Goal: Complete application form: Complete application form

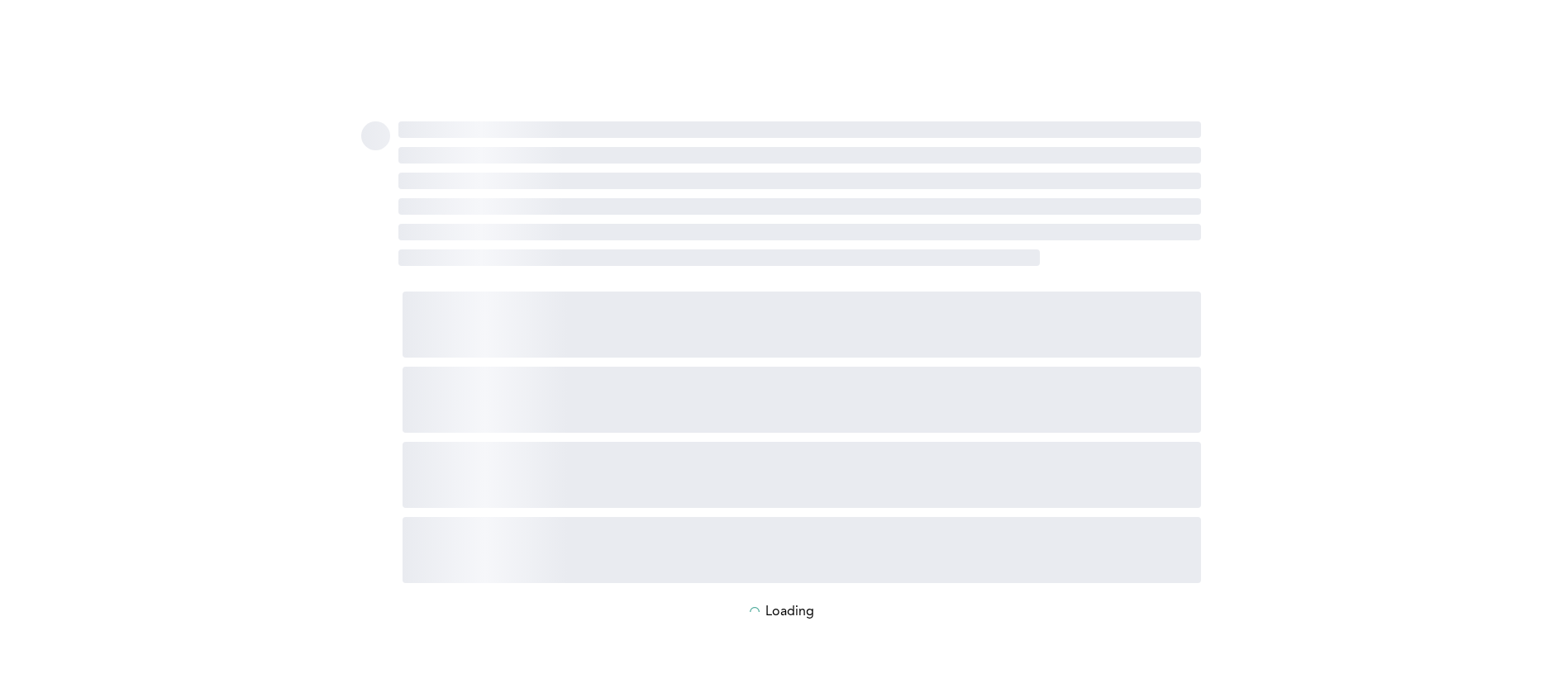
scroll to position [29, 0]
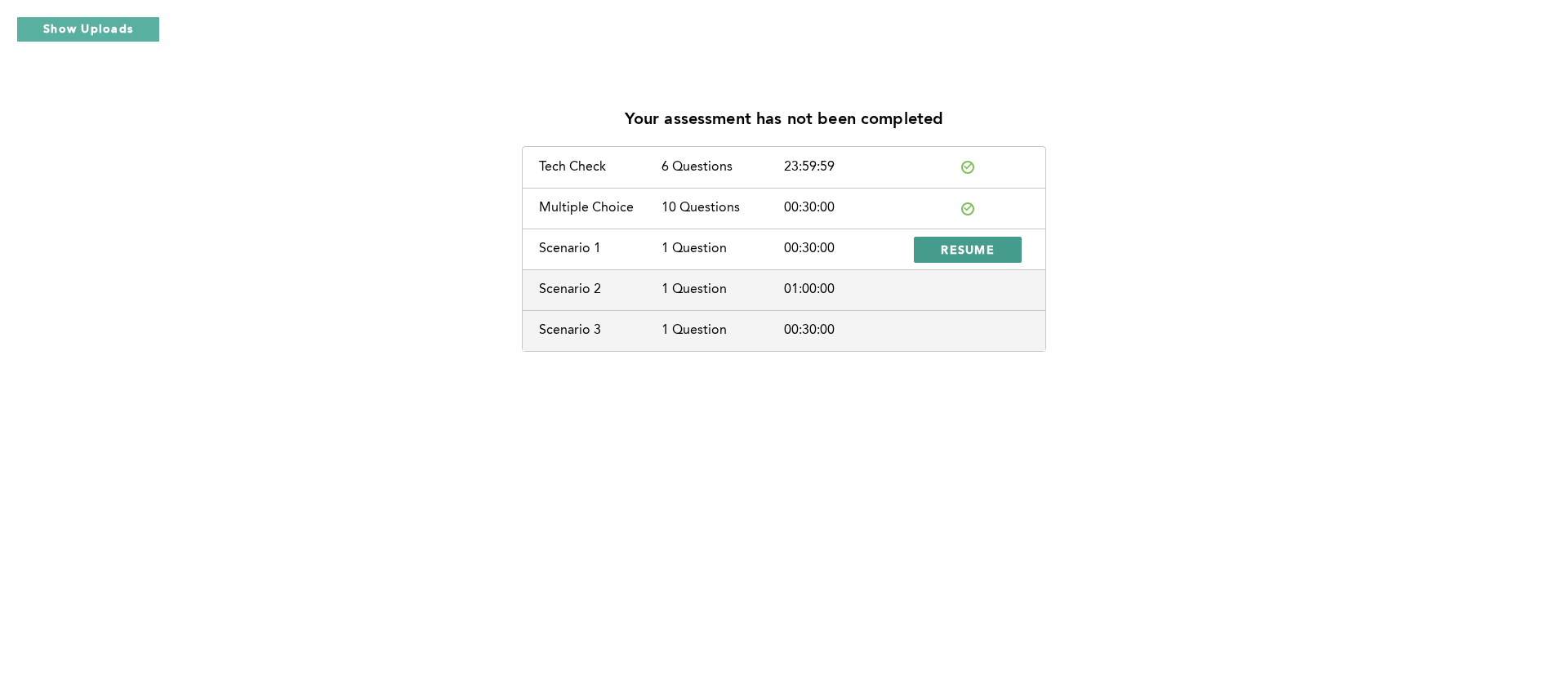
click at [965, 246] on span "RESUME" at bounding box center [968, 249] width 54 height 16
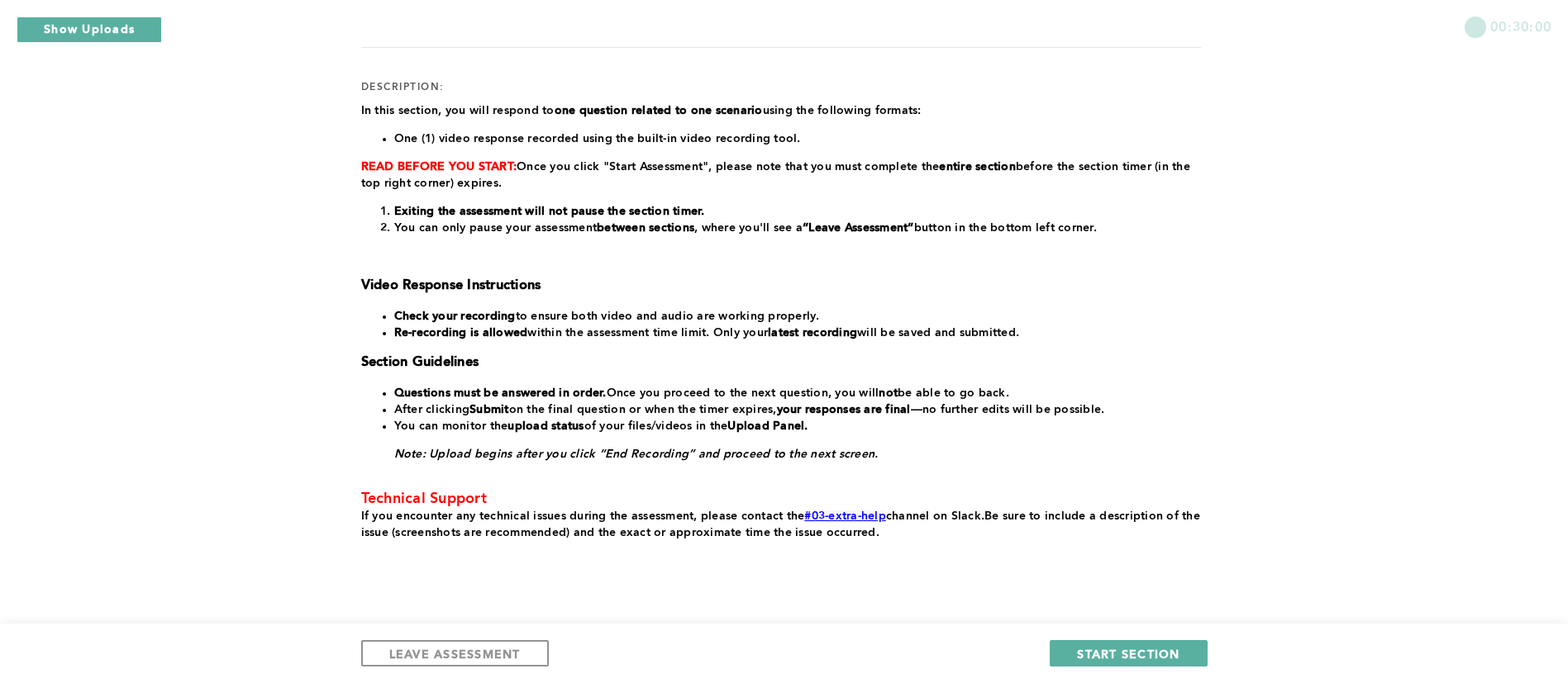
scroll to position [237, 0]
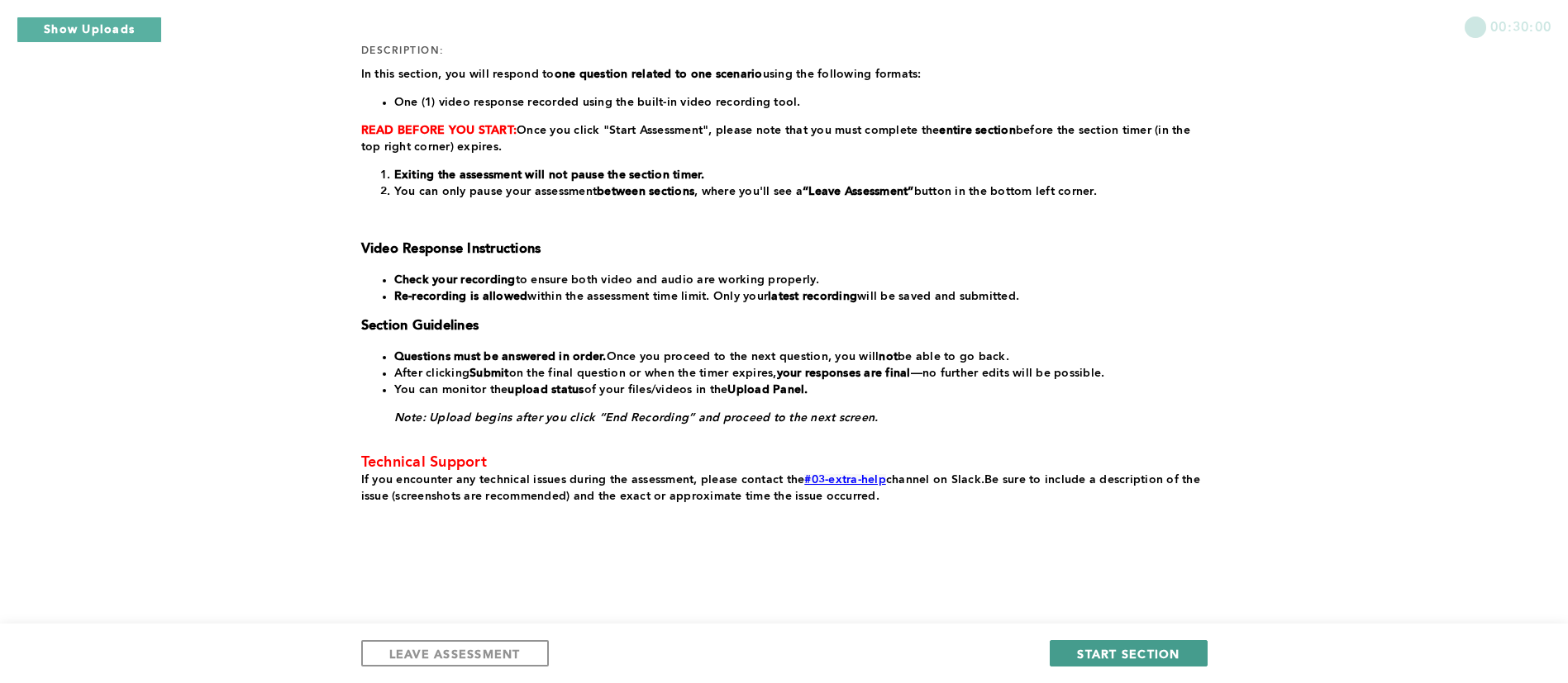
click at [1151, 650] on span "START SECTION" at bounding box center [1128, 654] width 102 height 16
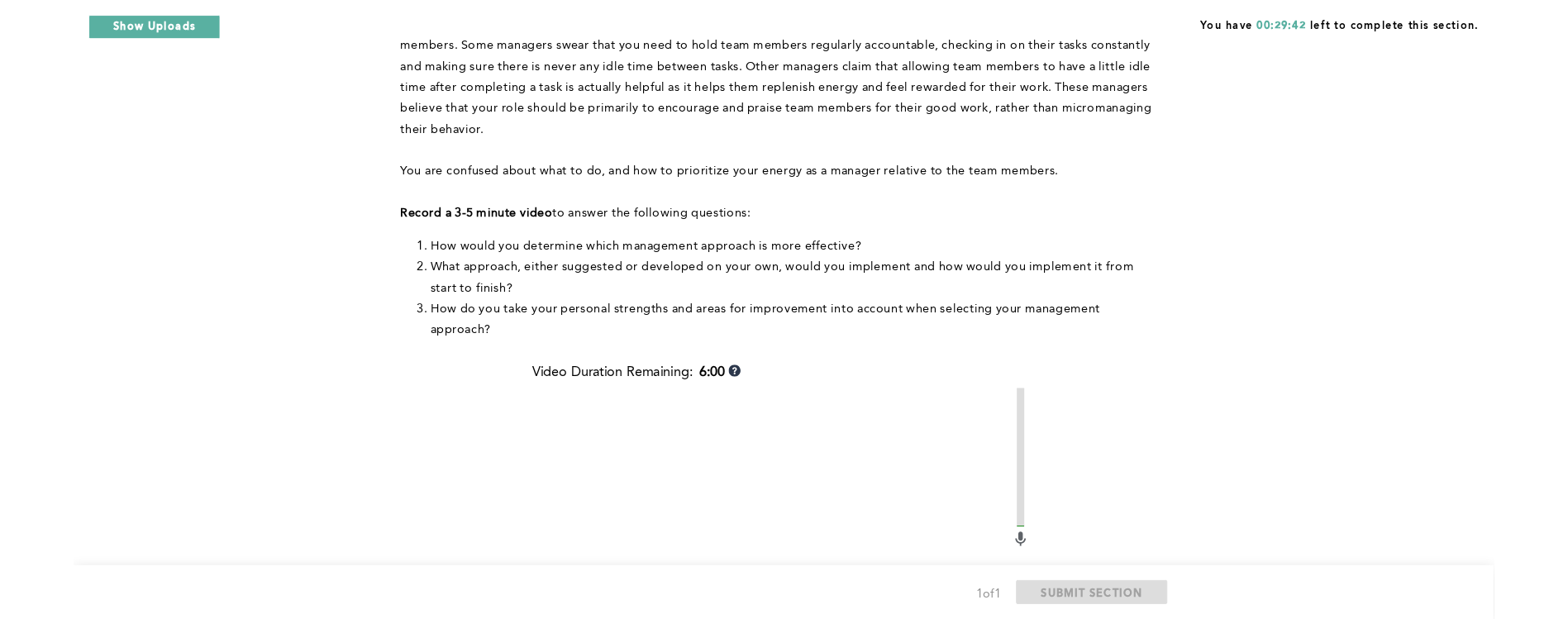
scroll to position [0, 0]
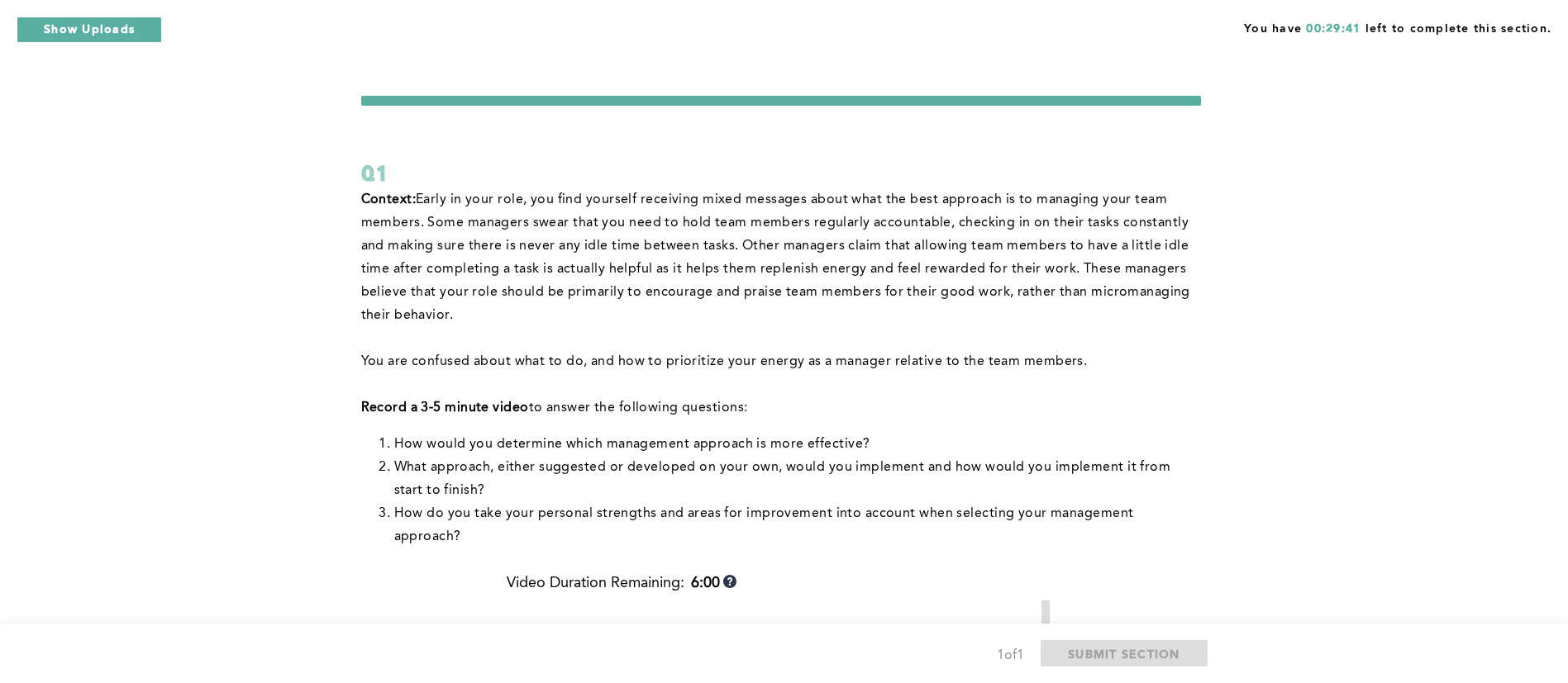
click at [1117, 147] on form "Q1 Context: Early in your role, you find yourself receiving mixed messages abou…" at bounding box center [782, 610] width 840 height 1029
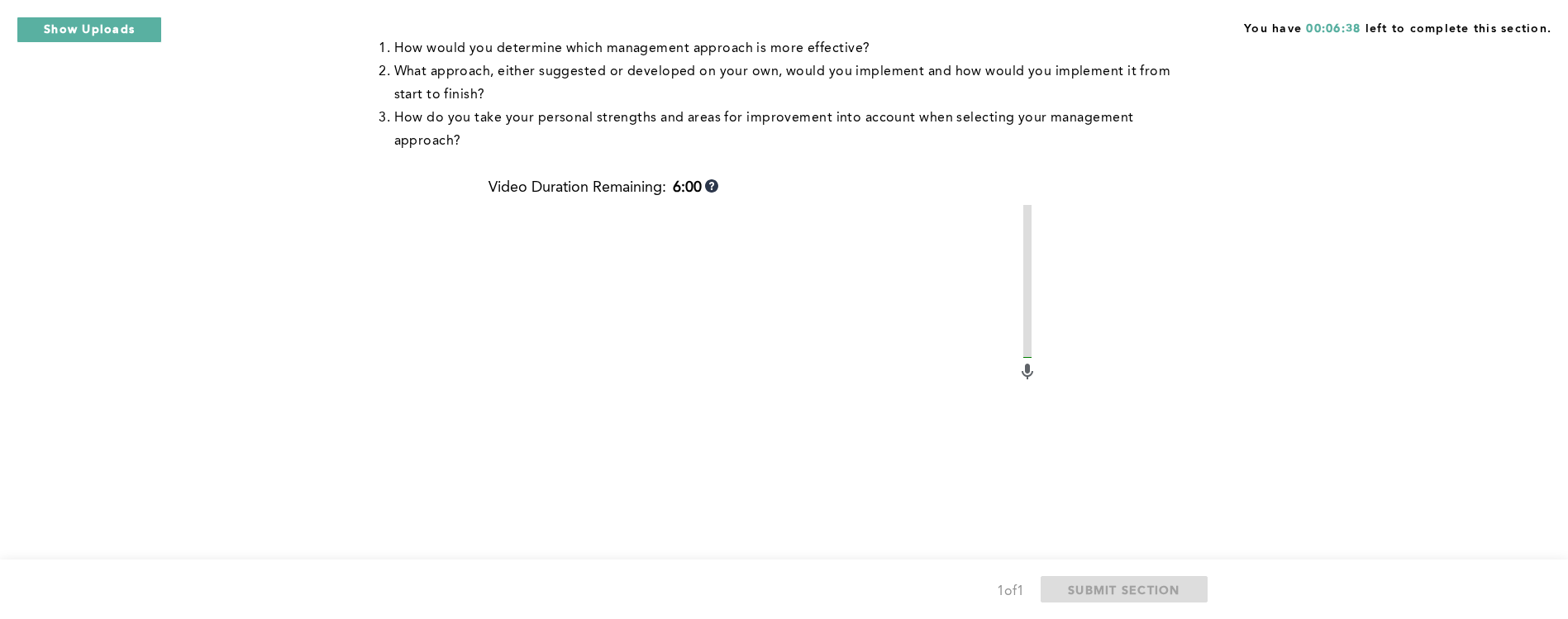
scroll to position [219, 0]
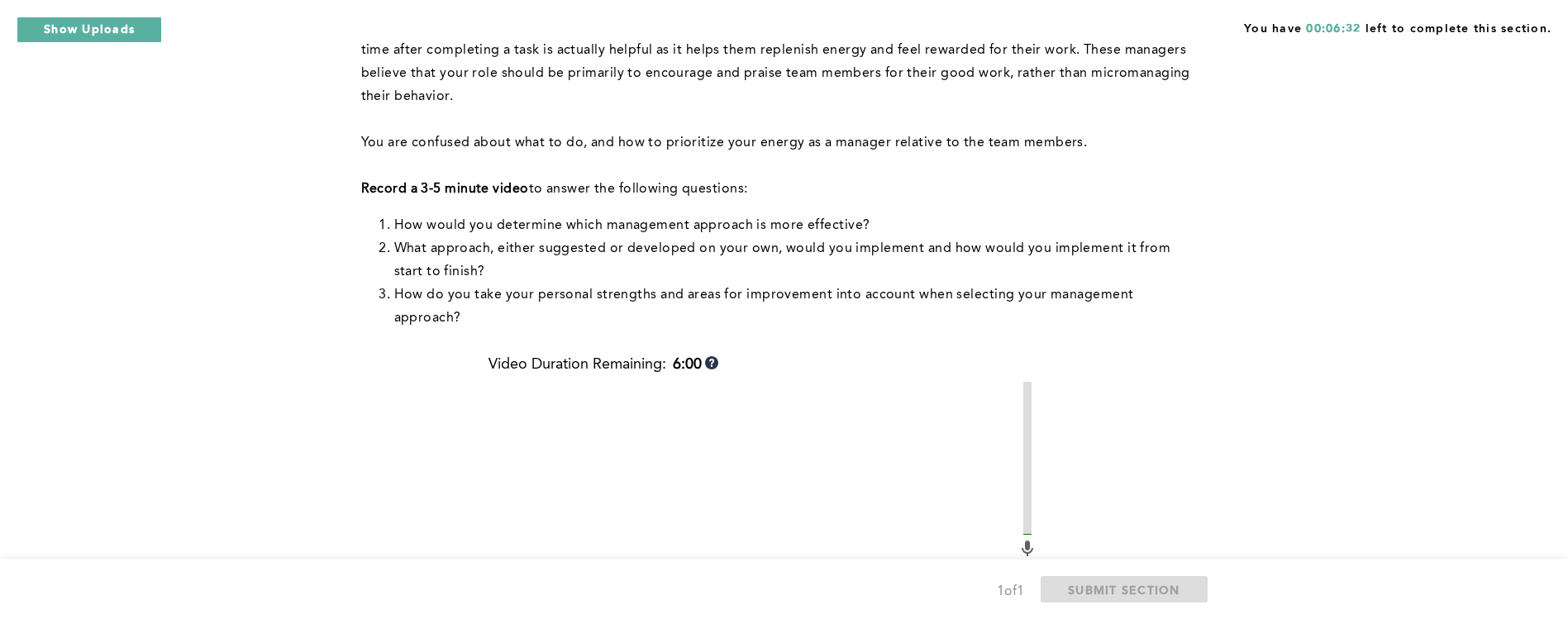
drag, startPoint x: 1127, startPoint y: 162, endPoint x: 1113, endPoint y: 176, distance: 19.8
click at [1127, 168] on p at bounding box center [782, 166] width 840 height 23
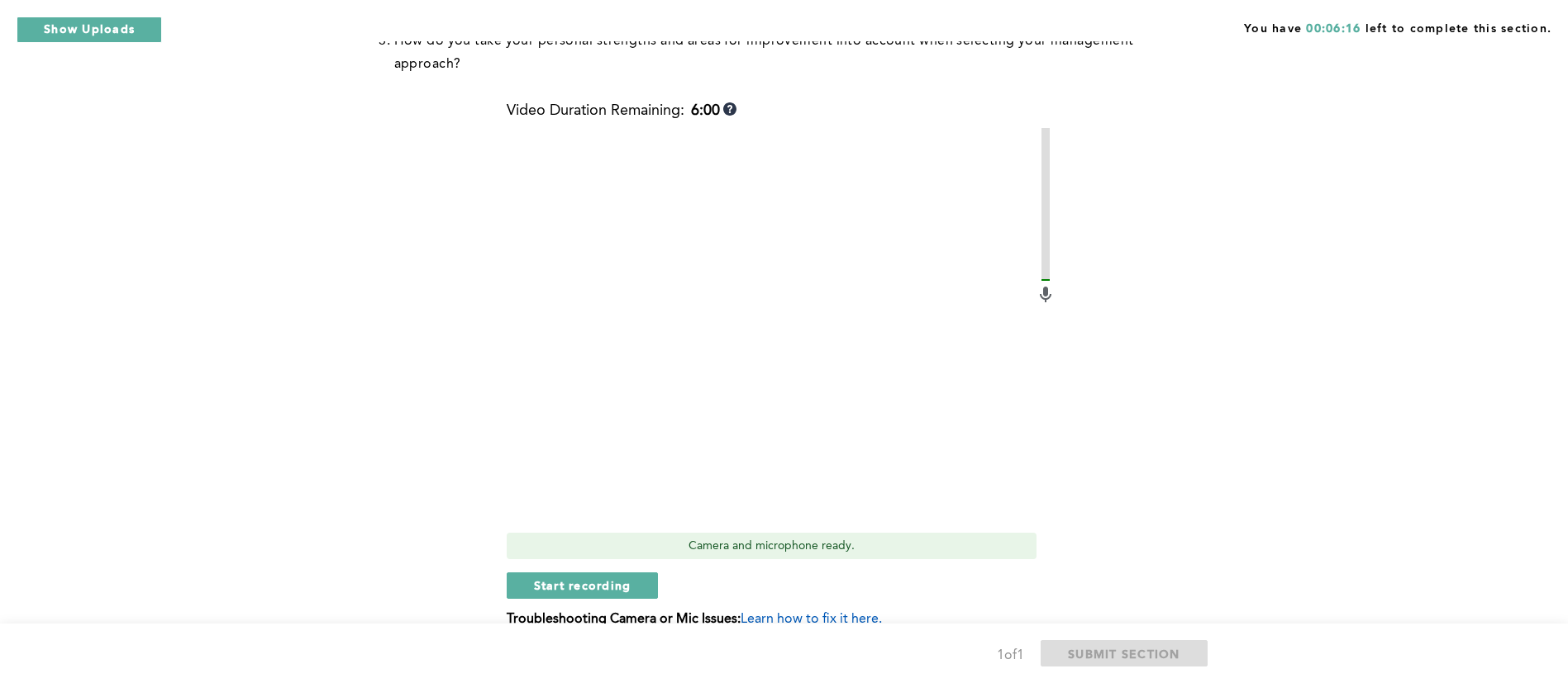
scroll to position [526, 0]
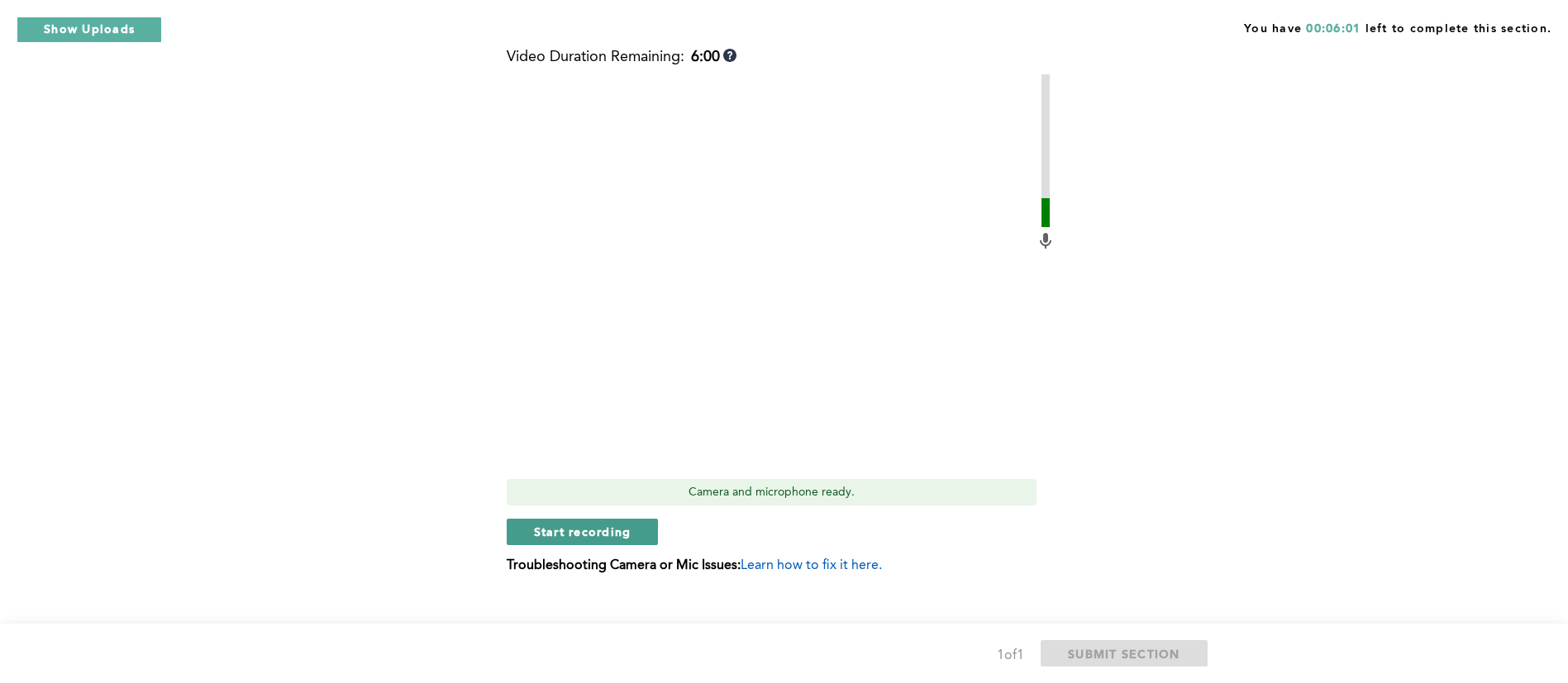
click at [610, 523] on span "Start recording" at bounding box center [582, 531] width 97 height 16
click at [555, 523] on span "Stop recording" at bounding box center [582, 531] width 96 height 16
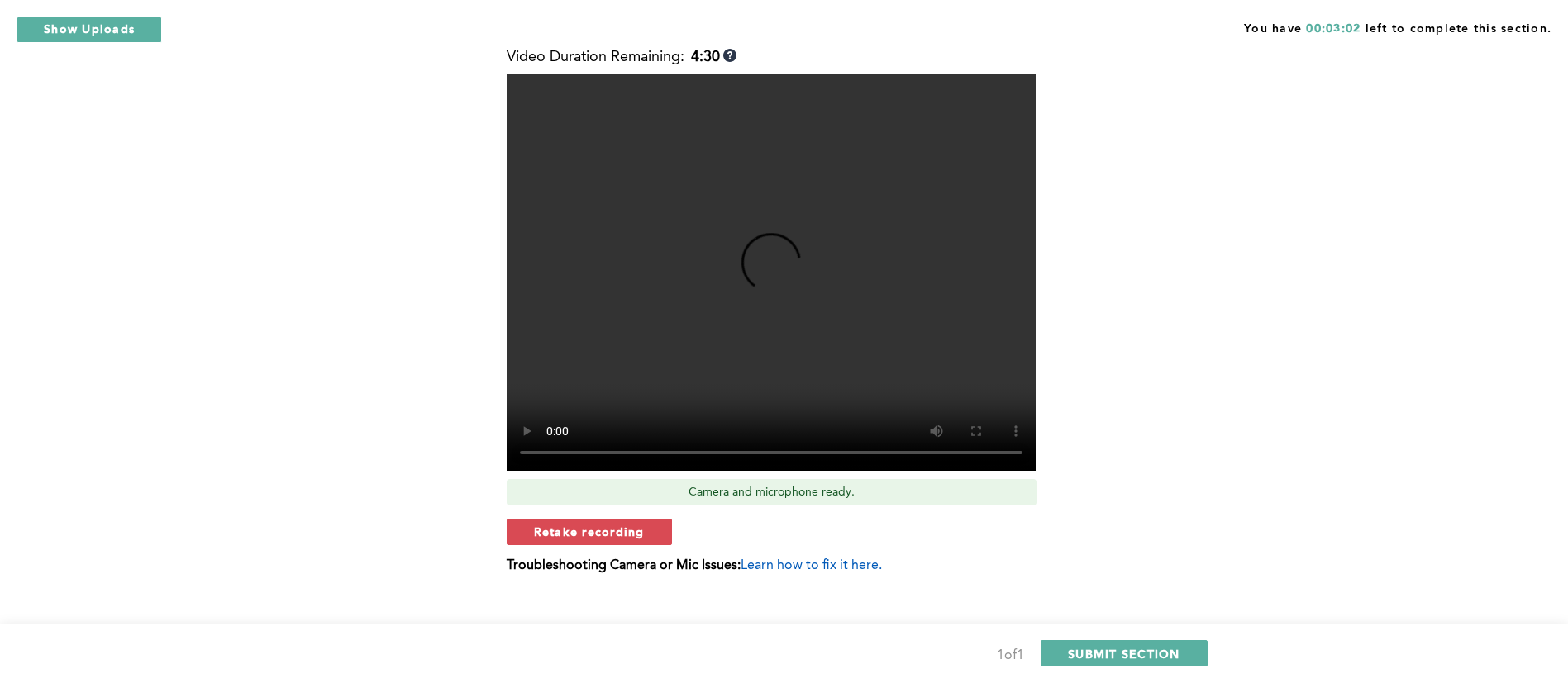
click at [1121, 502] on div "Context: Early in your role, you find yourself receiving mixed messages about w…" at bounding box center [782, 130] width 840 height 936
click at [1112, 655] on span "SUBMIT SECTION" at bounding box center [1124, 654] width 112 height 16
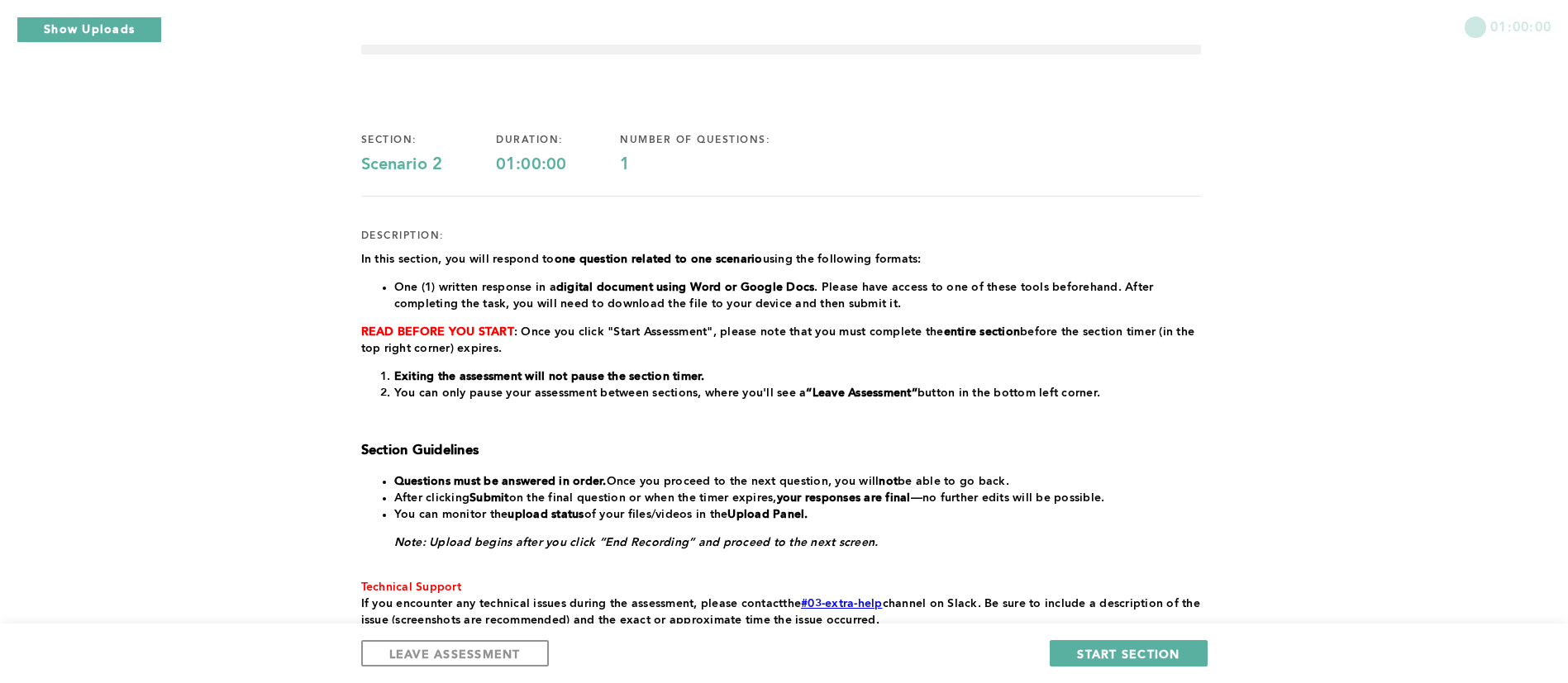
scroll to position [175, 0]
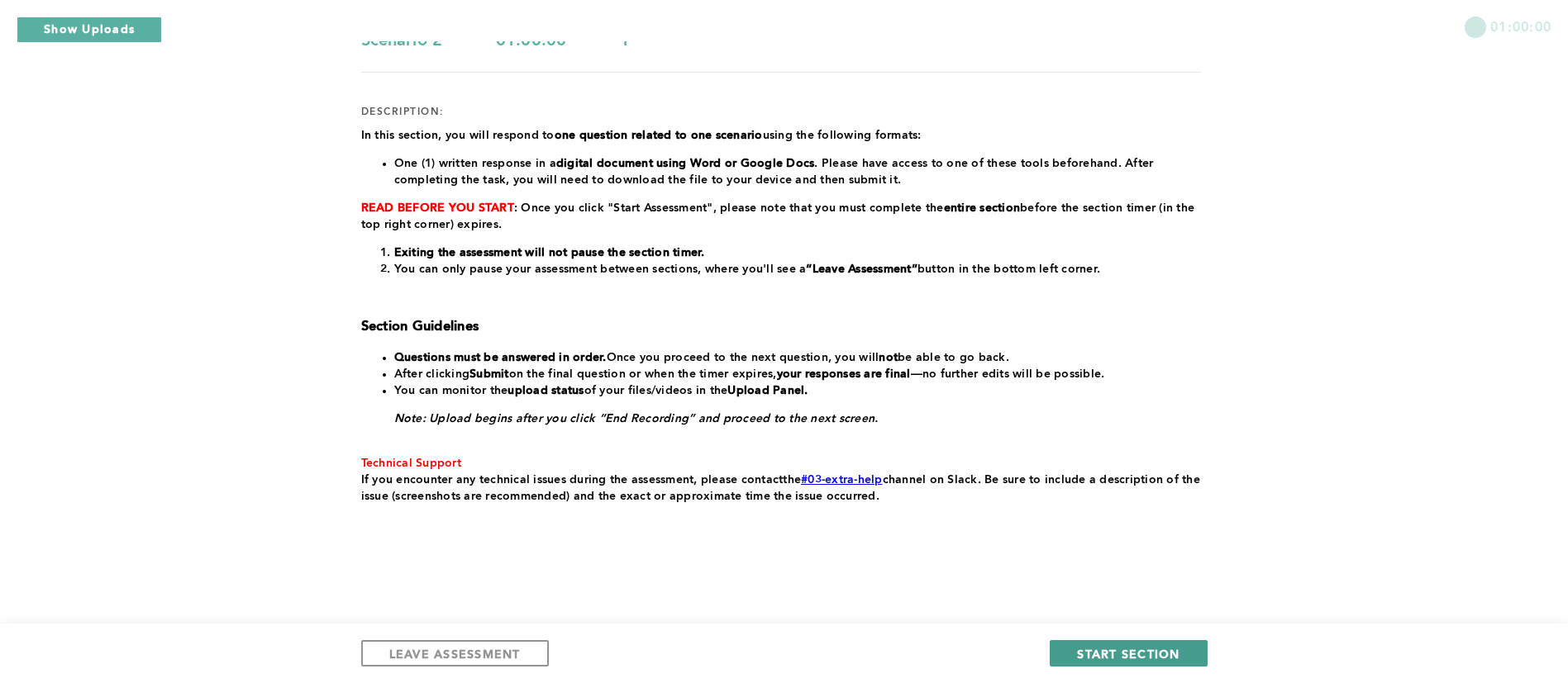
click at [1137, 656] on span "START SECTION" at bounding box center [1128, 654] width 102 height 16
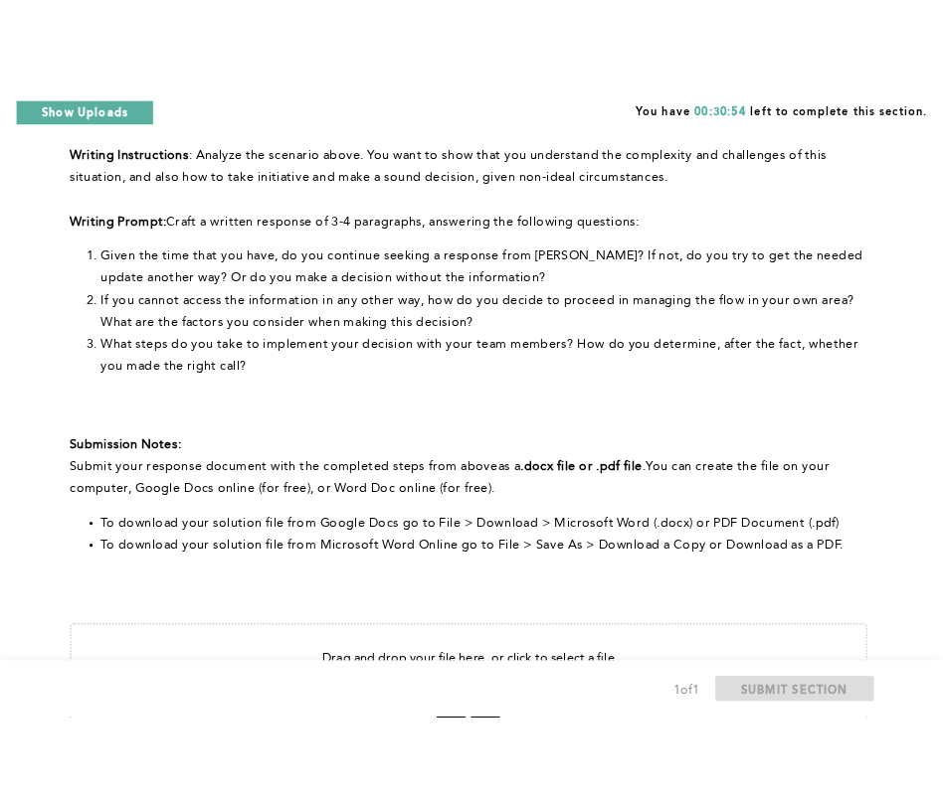
scroll to position [461, 0]
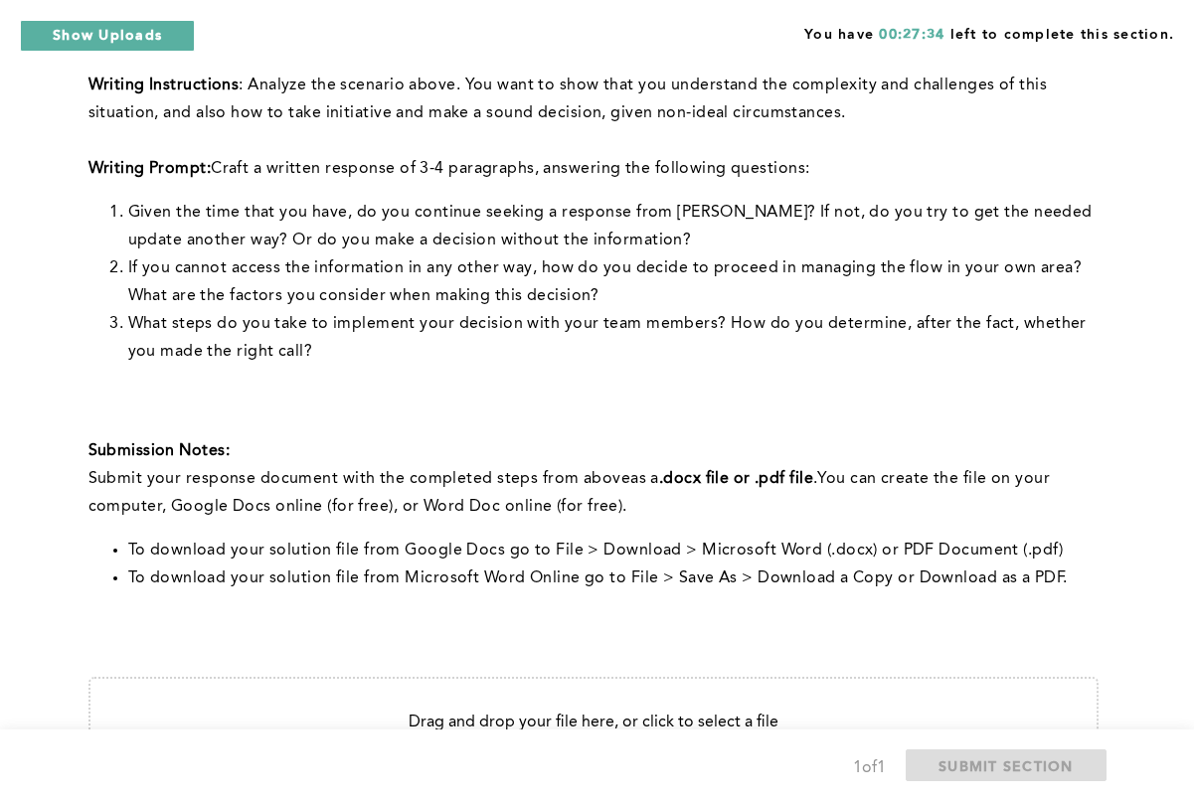
click at [651, 382] on p "﻿" at bounding box center [593, 396] width 1010 height 28
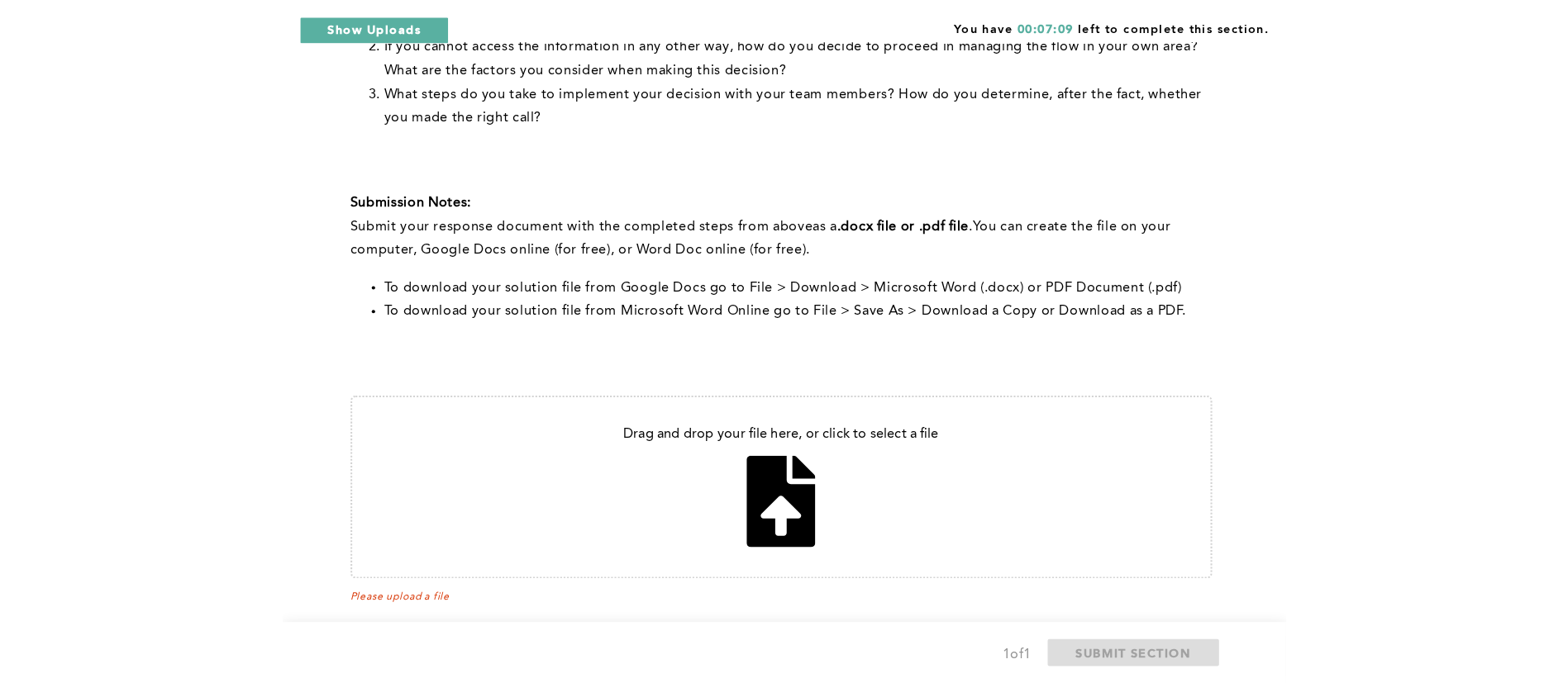
scroll to position [568, 0]
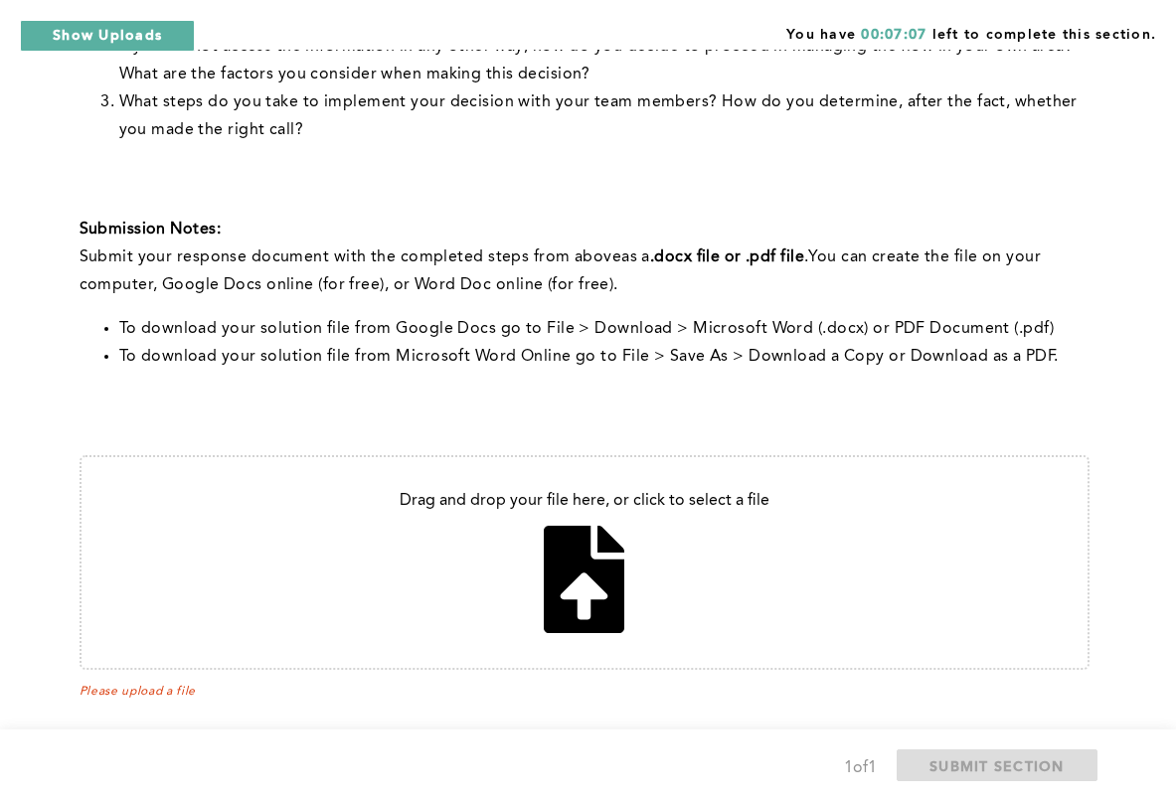
type input "C:\fakepath\Decsion without information.docx"
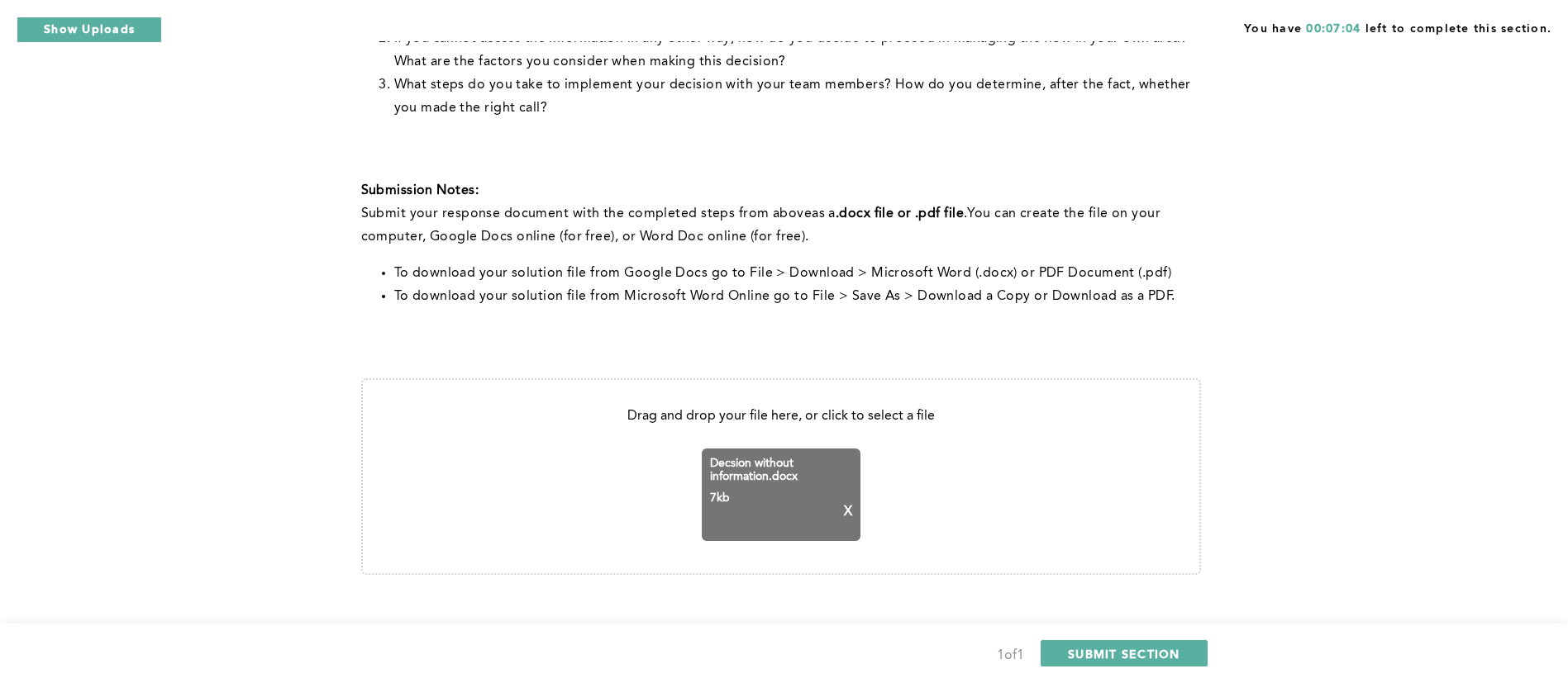
scroll to position [568, 0]
click at [108, 33] on button "Show Uploads" at bounding box center [89, 30] width 145 height 27
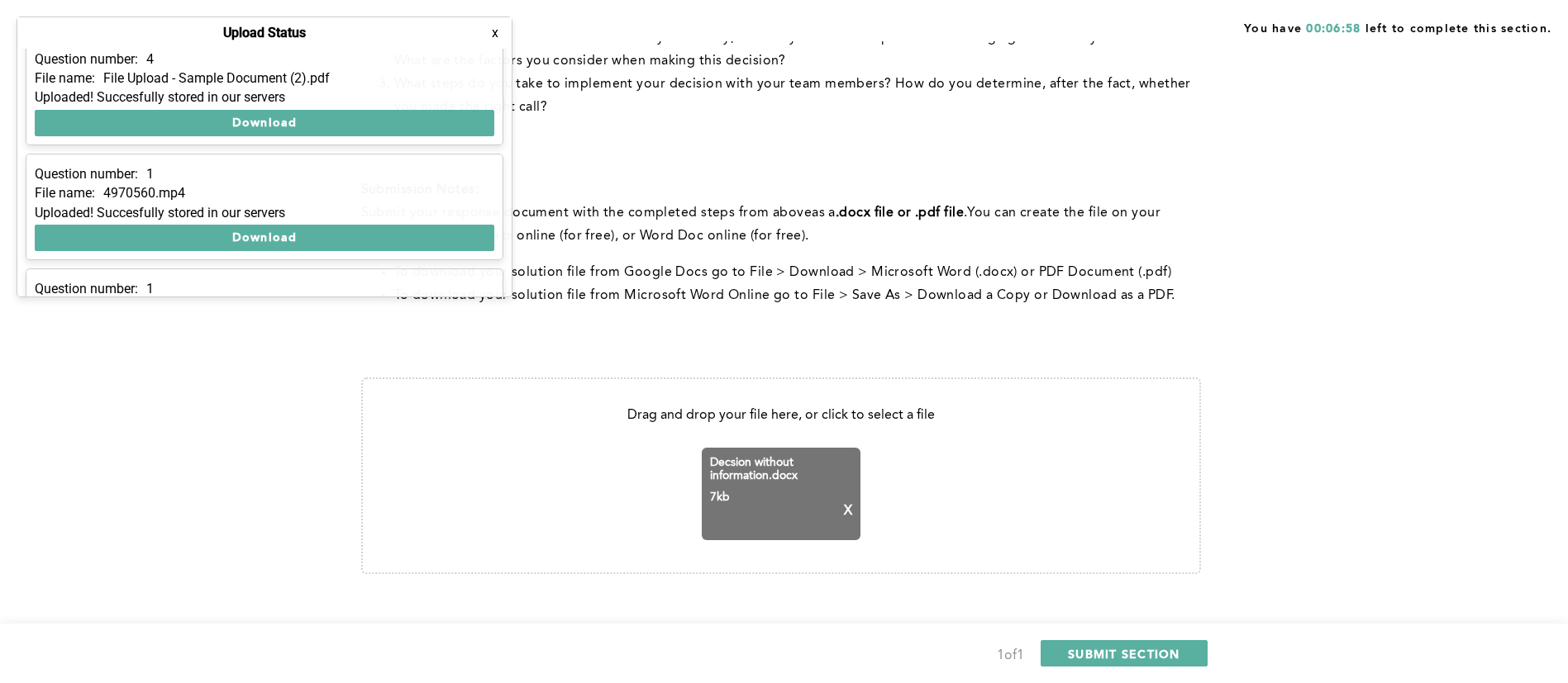
scroll to position [213, 0]
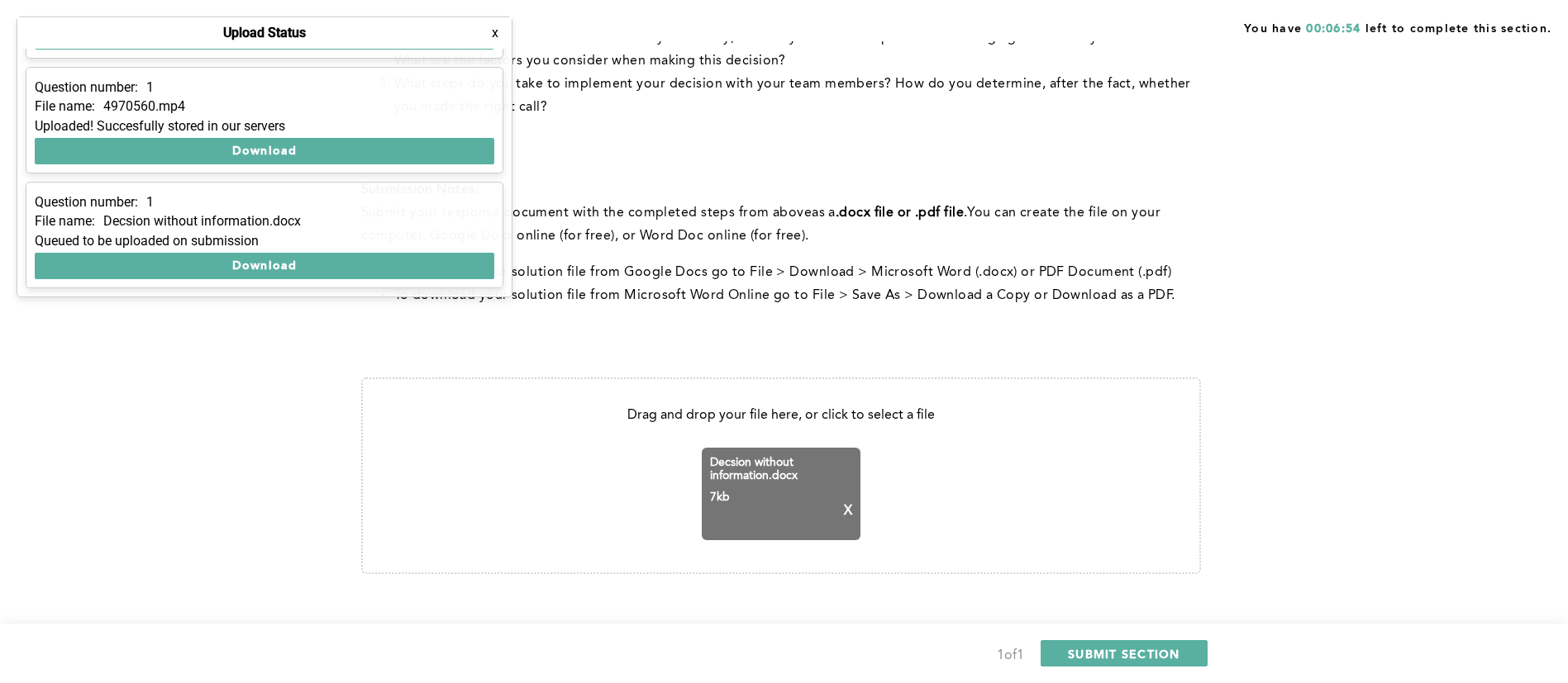
click at [223, 328] on div "You have 00:06:54 left to complete this section. Q1 Context: In the middle of a…" at bounding box center [784, 69] width 1568 height 1275
click at [1132, 654] on span "SUBMIT SECTION" at bounding box center [1124, 654] width 112 height 16
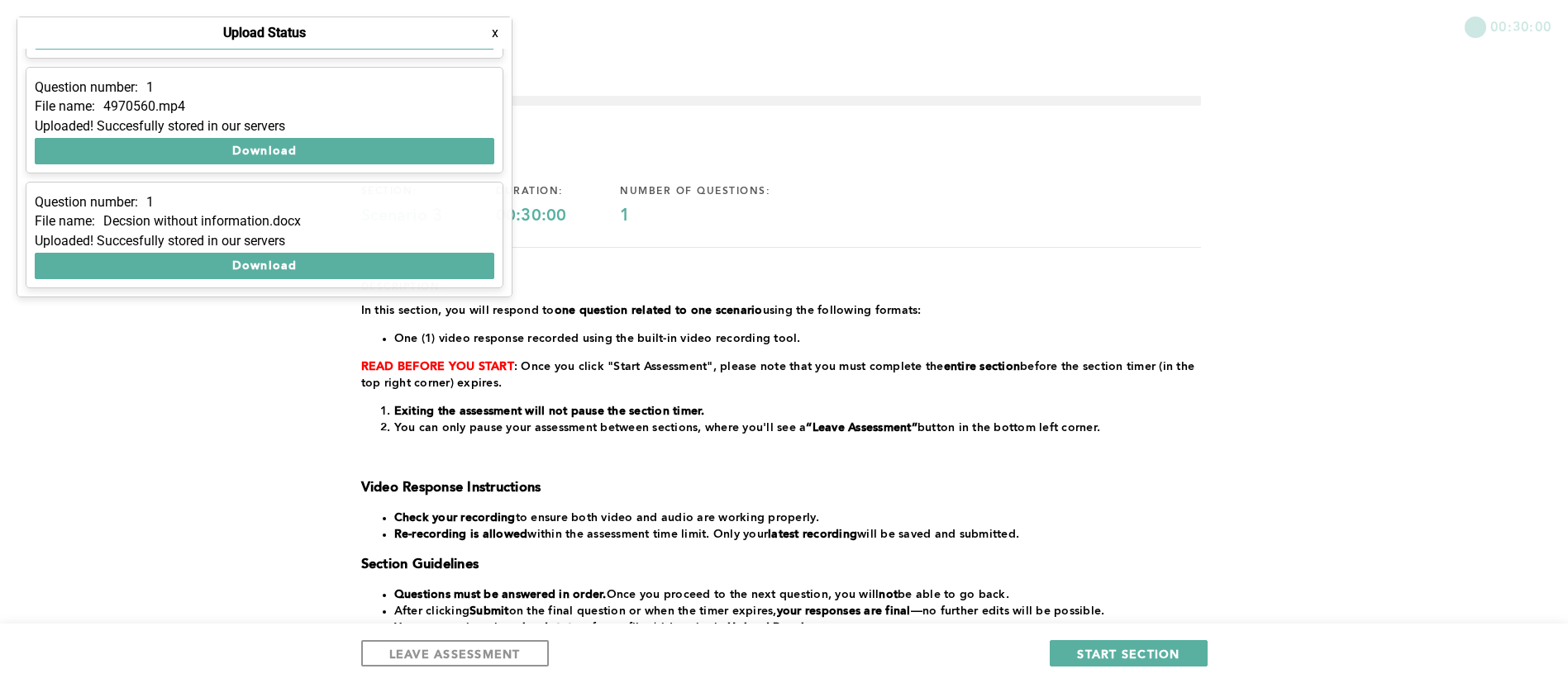
click at [495, 33] on button "x" at bounding box center [496, 33] width 17 height 17
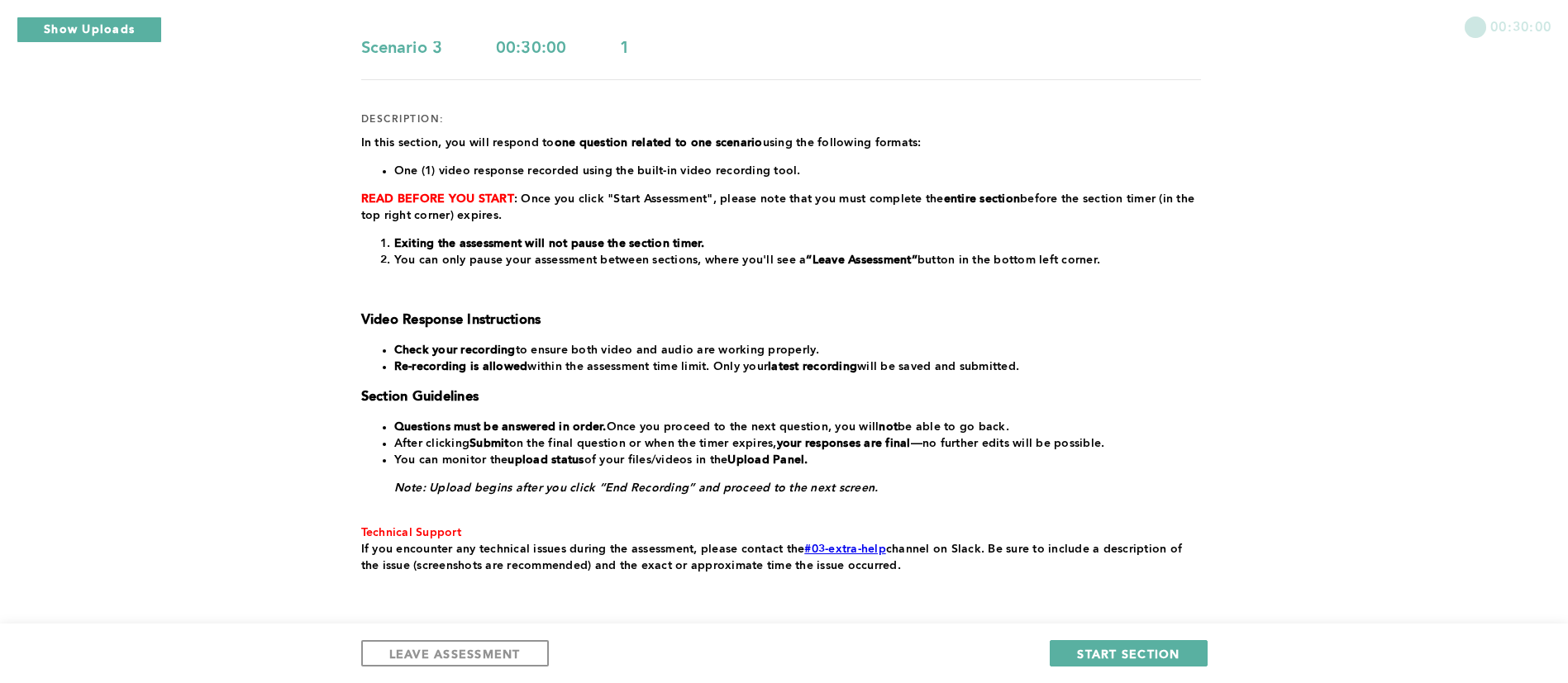
scroll to position [237, 0]
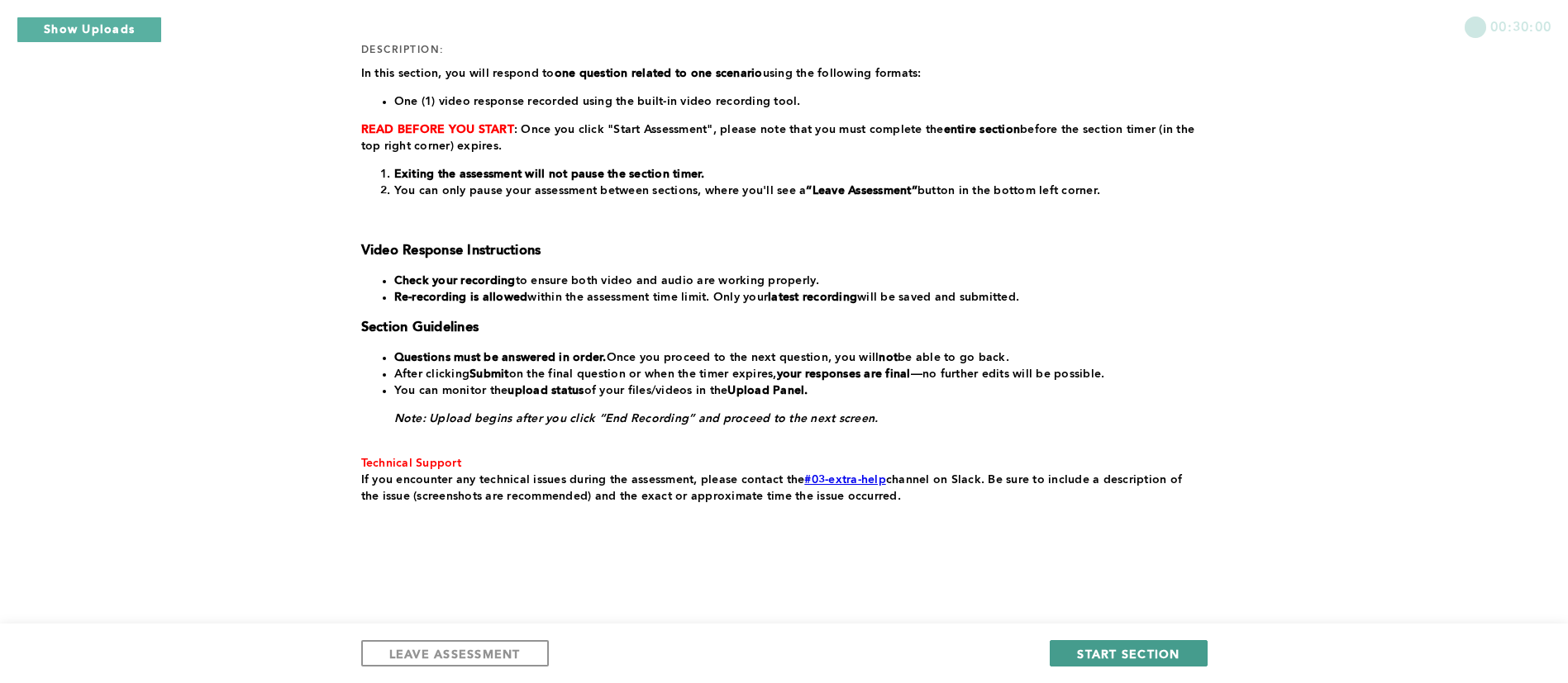
click at [1151, 650] on span "START SECTION" at bounding box center [1128, 654] width 102 height 16
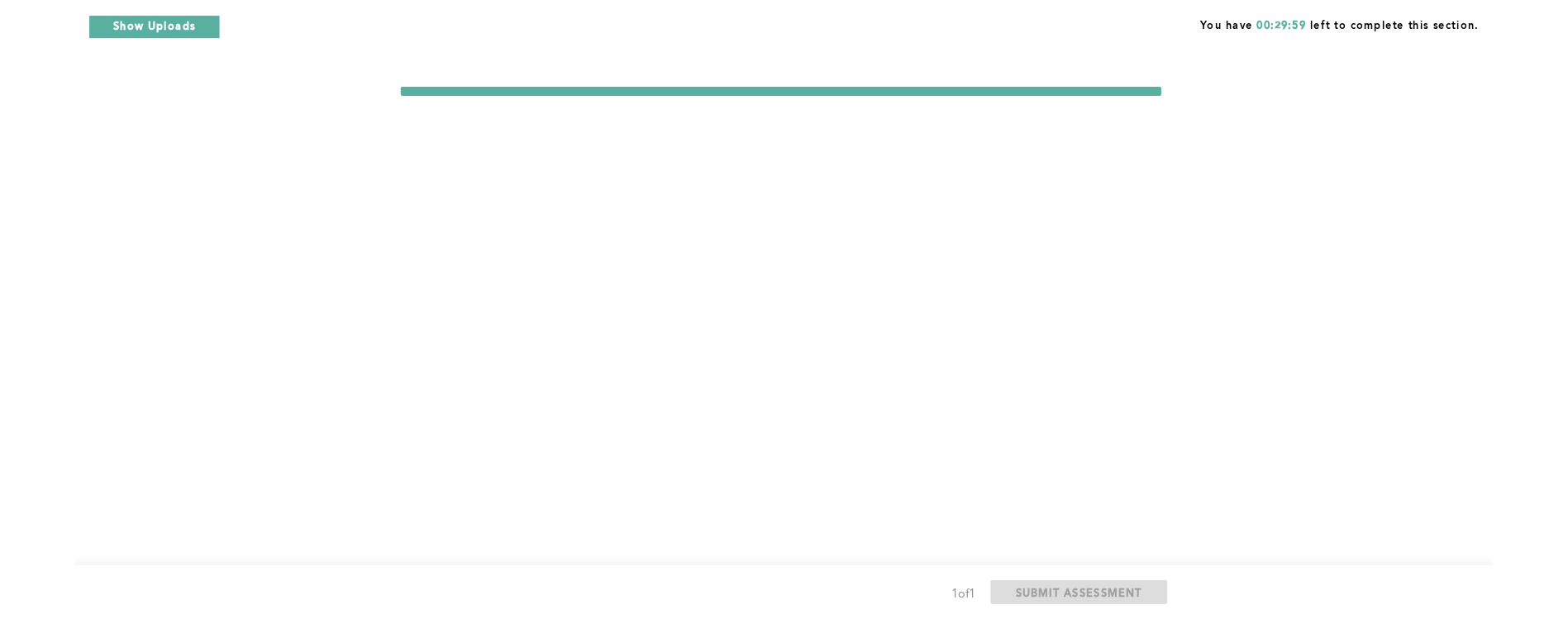
scroll to position [0, 0]
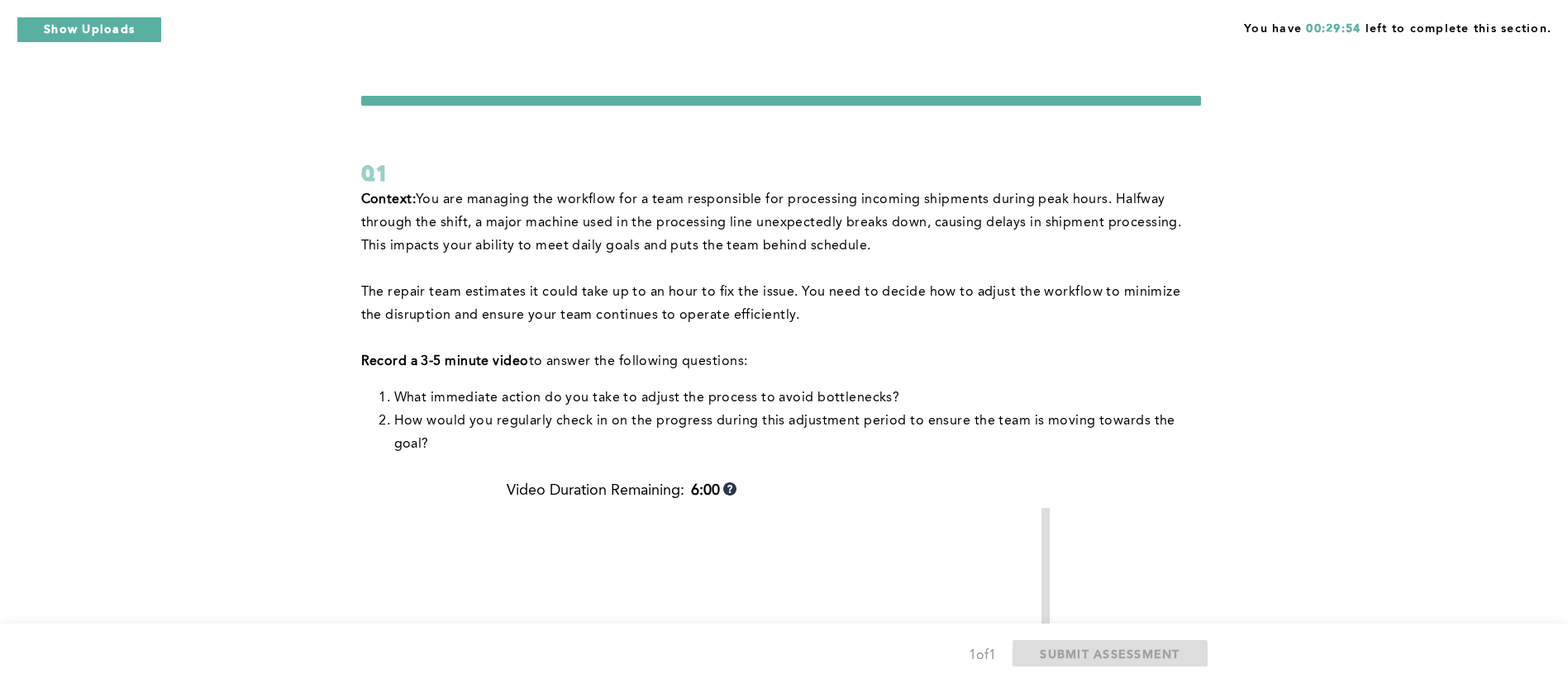
click at [672, 140] on form "Q1 Context: You are managing the workflow for a team responsible for processing…" at bounding box center [782, 563] width 840 height 936
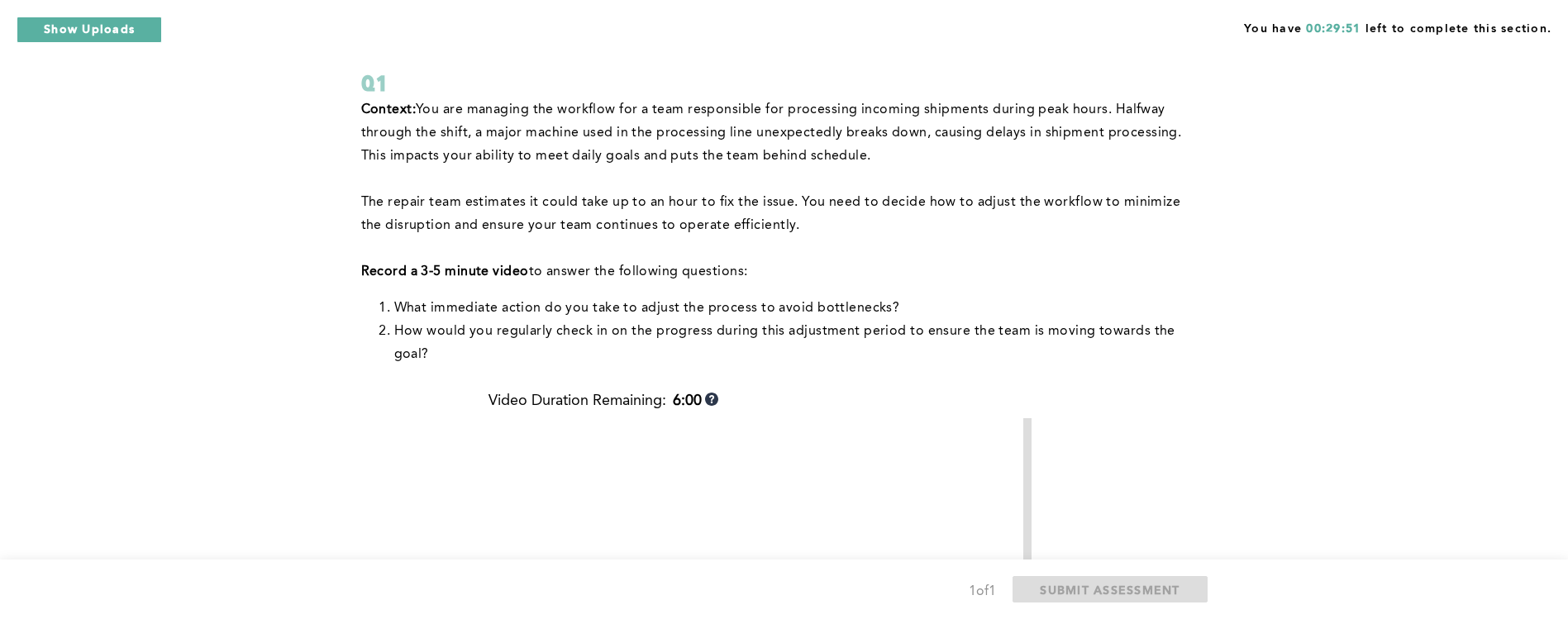
scroll to position [124, 0]
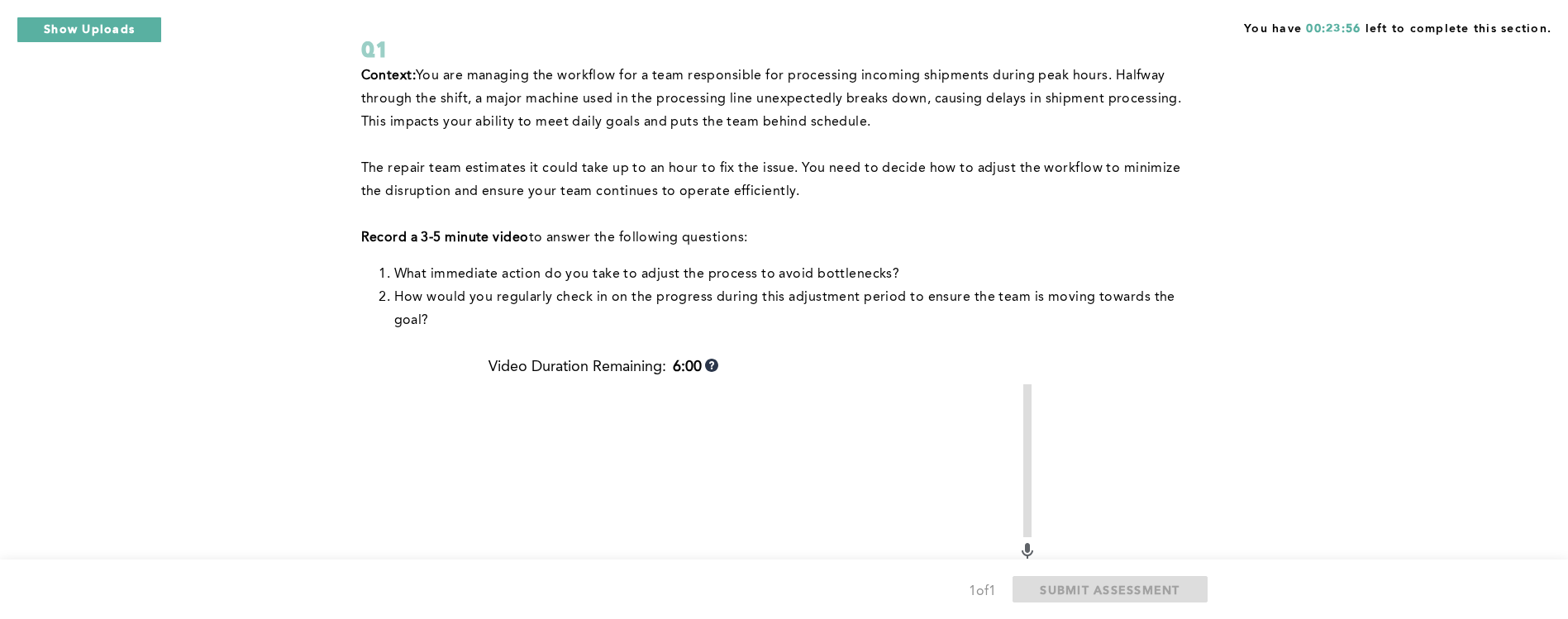
click at [961, 144] on p at bounding box center [782, 145] width 840 height 23
click at [825, 140] on p at bounding box center [782, 145] width 840 height 23
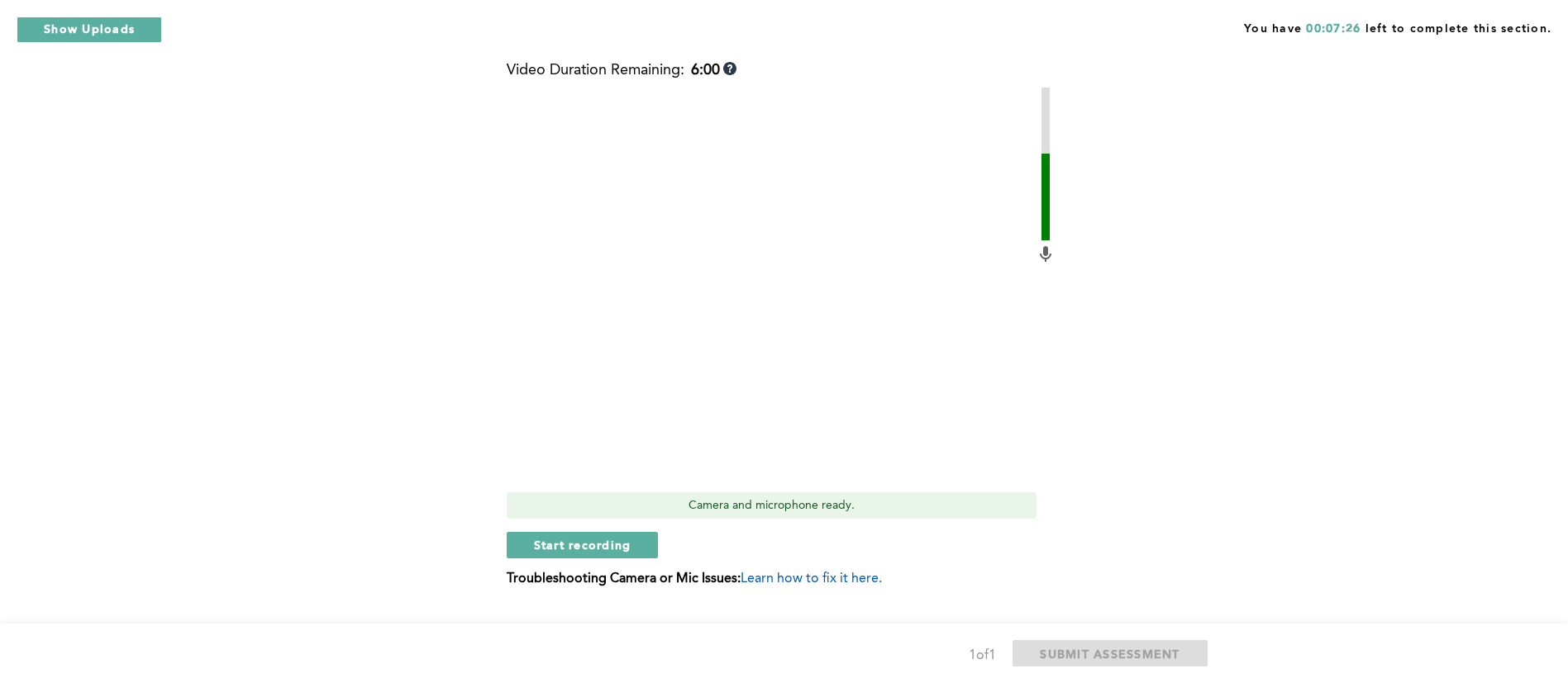
scroll to position [457, 0]
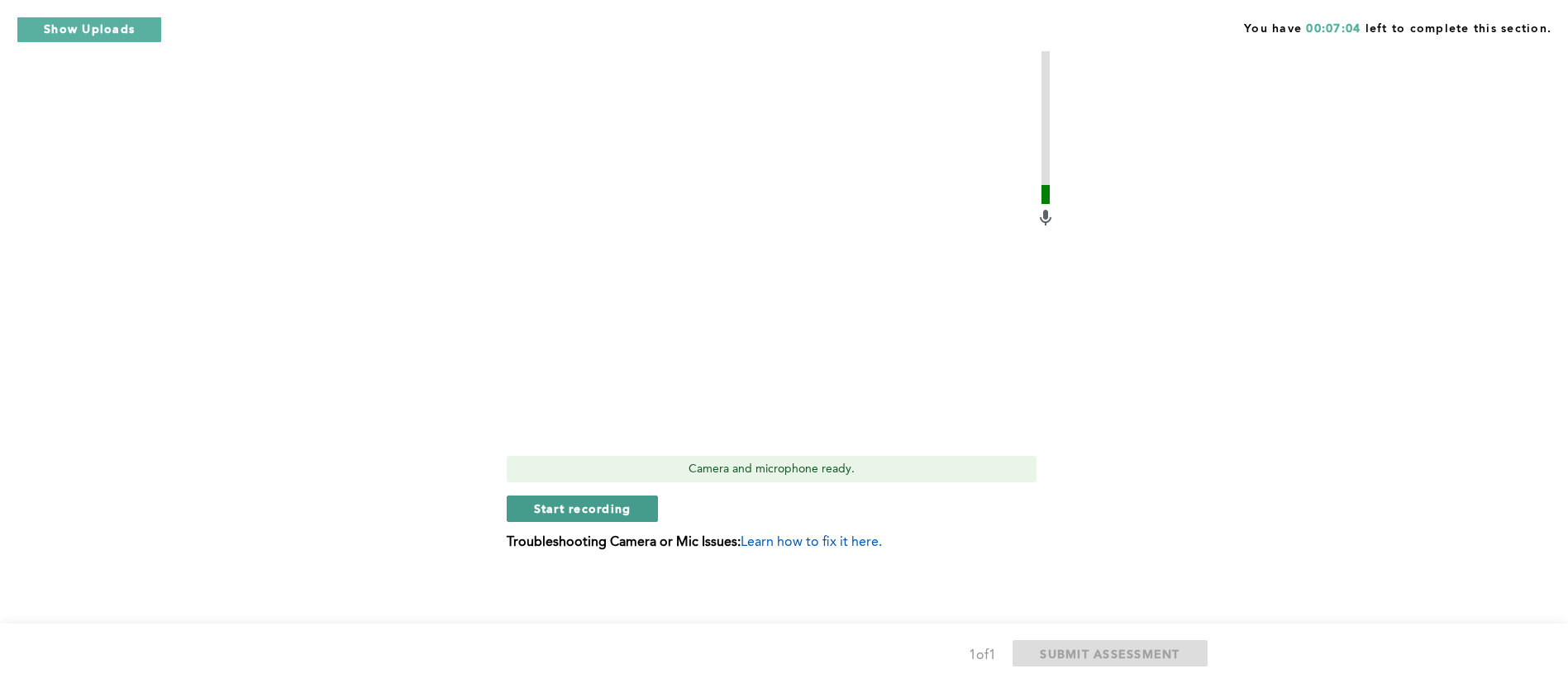
click at [572, 509] on span "Start recording" at bounding box center [582, 509] width 97 height 16
click at [627, 496] on button "Stop recording" at bounding box center [583, 509] width 151 height 27
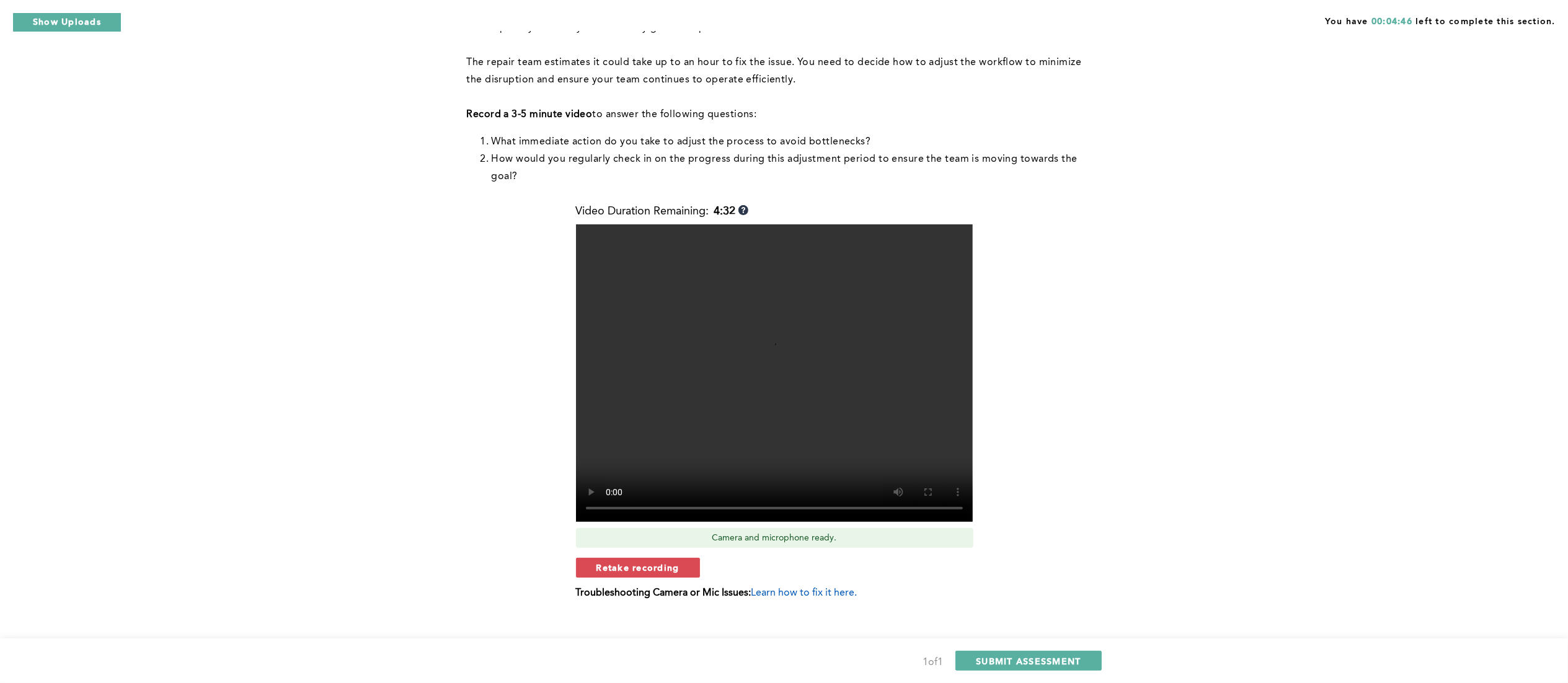
scroll to position [171, 0]
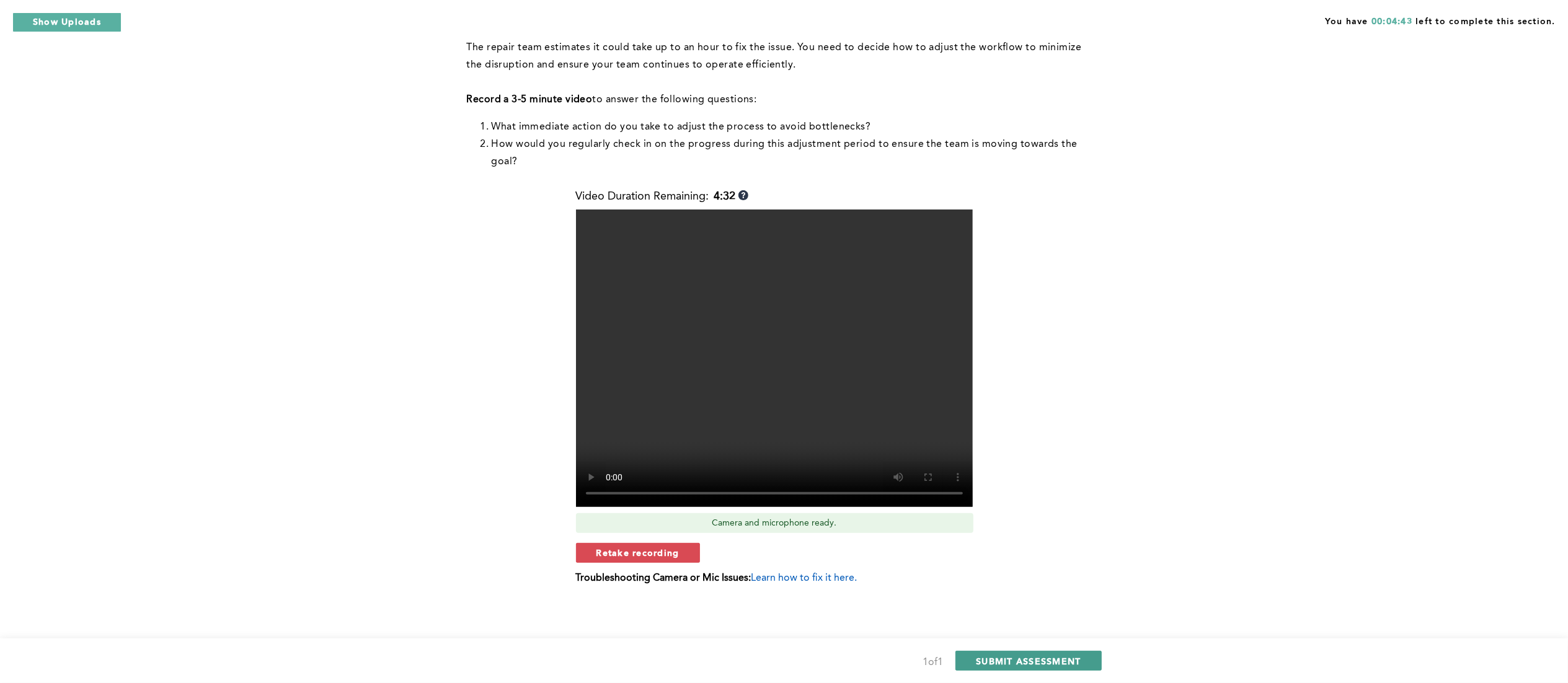
click at [1031, 504] on span "SUBMIT ASSESSMENT" at bounding box center [1028, 661] width 105 height 12
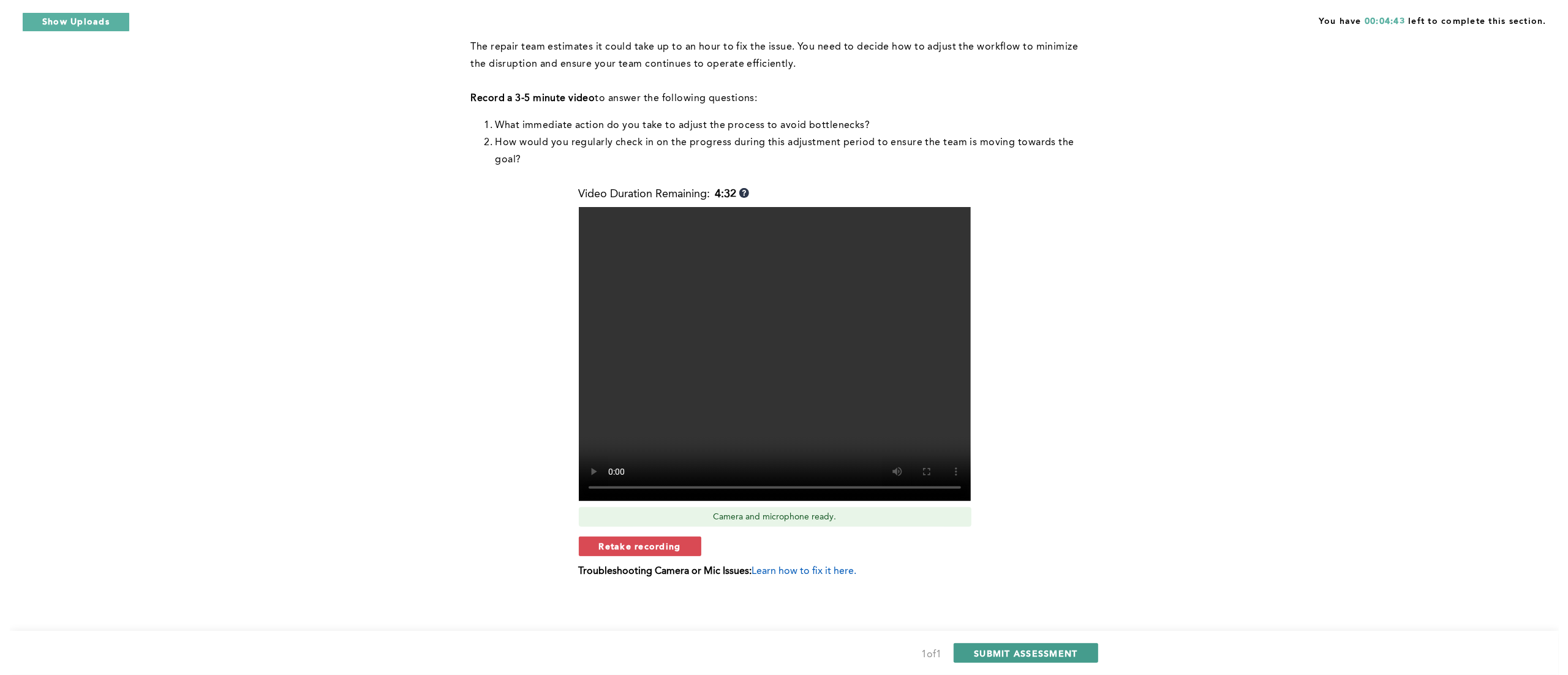
scroll to position [0, 0]
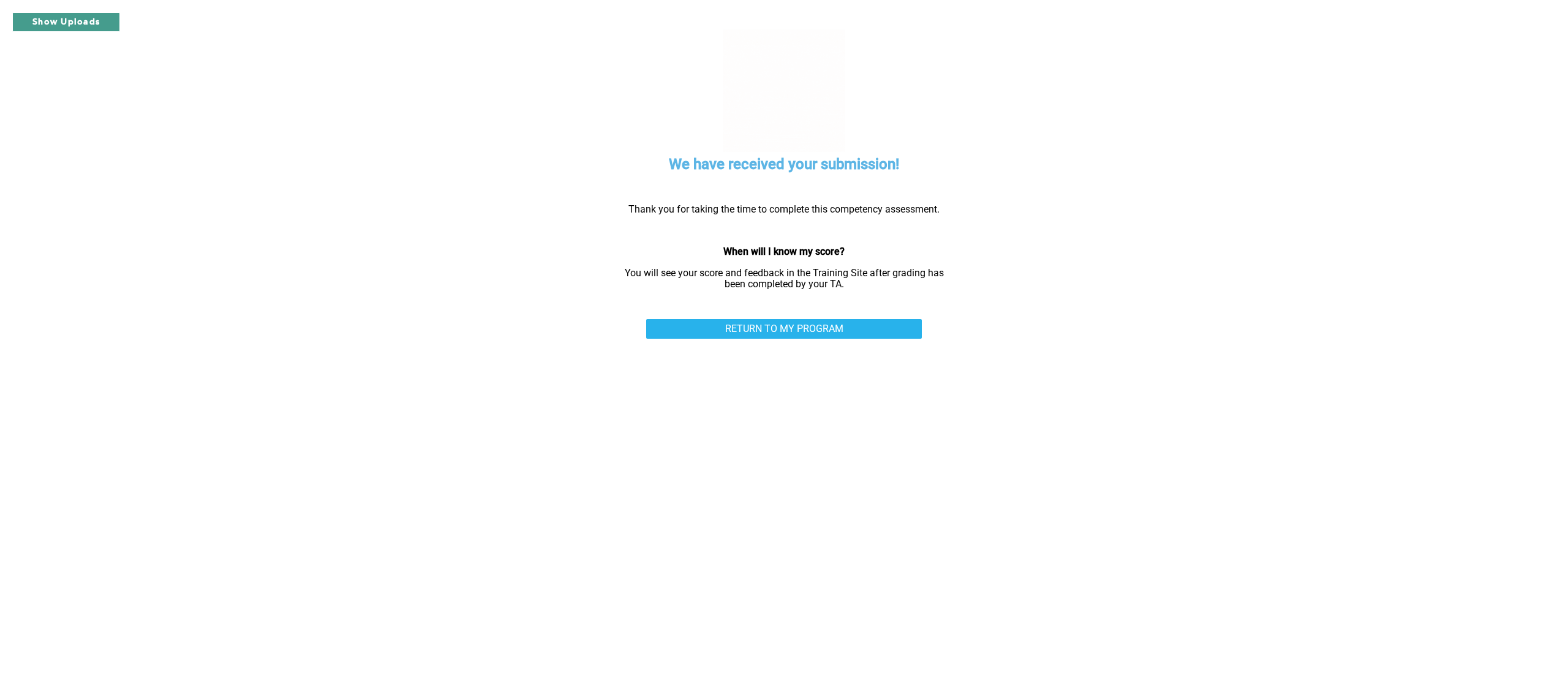
click at [89, 14] on button "Show Uploads" at bounding box center [66, 22] width 108 height 20
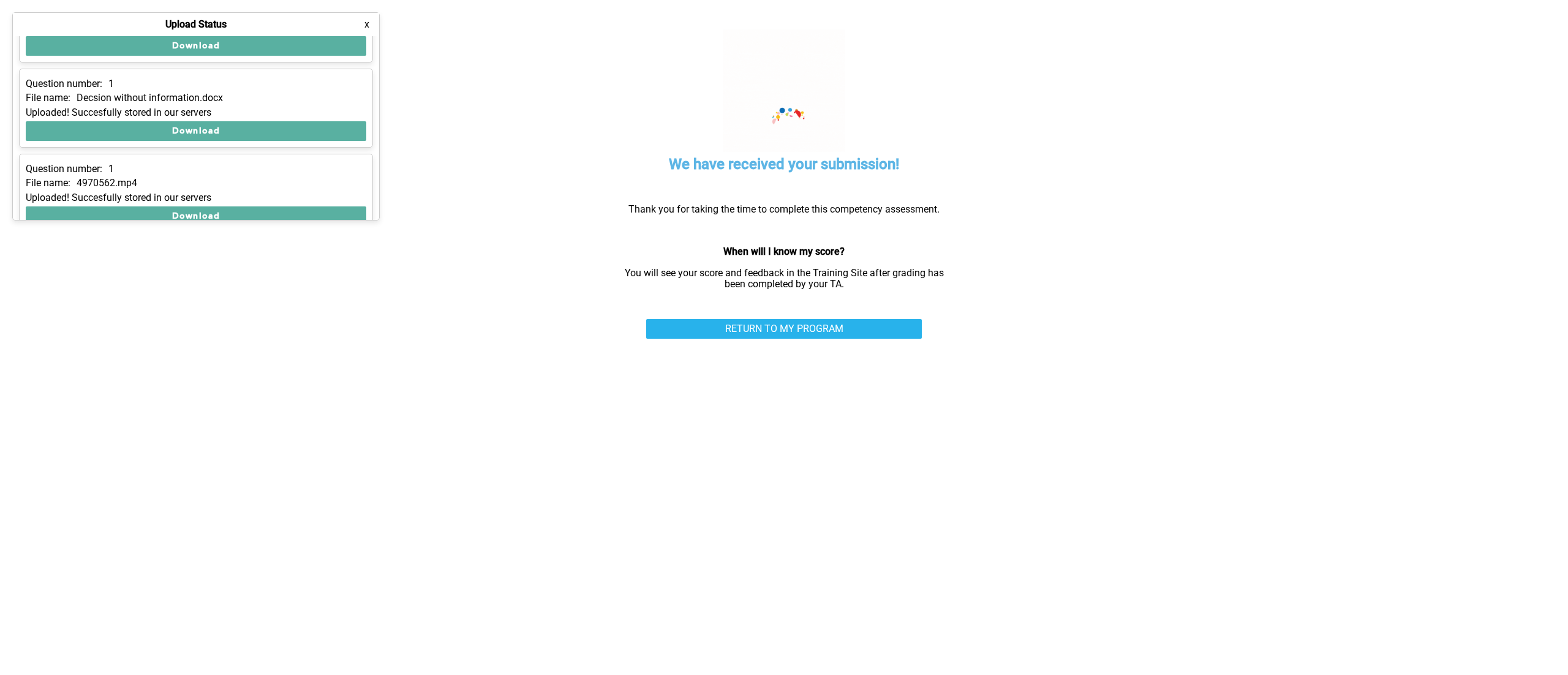
scroll to position [244, 0]
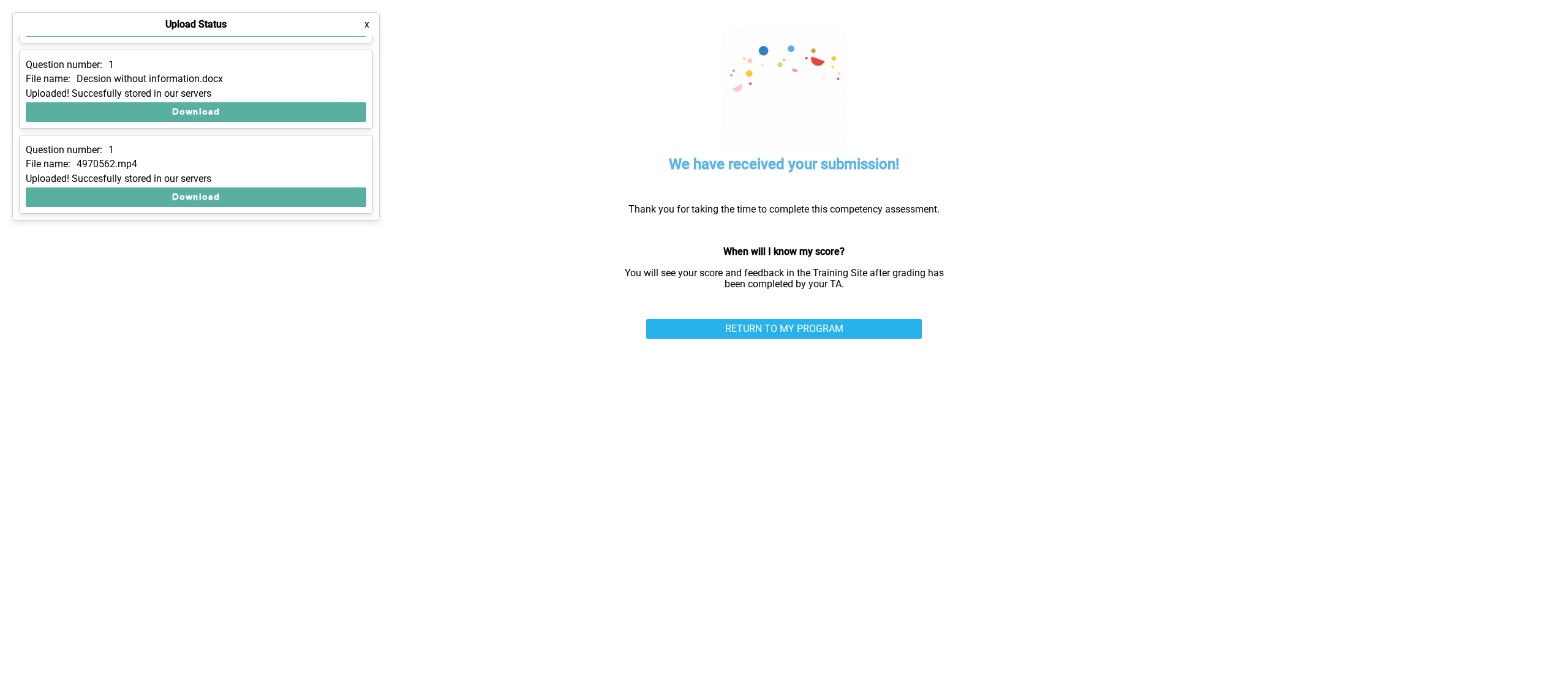
click at [473, 264] on div "We have received your submission! Thank you for taking the time to complete thi…" at bounding box center [784, 338] width 674 height 675
click at [799, 325] on link "RETURN TO MY PROGRAM" at bounding box center [783, 329] width 275 height 20
click at [362, 24] on button "x" at bounding box center [367, 25] width 12 height 12
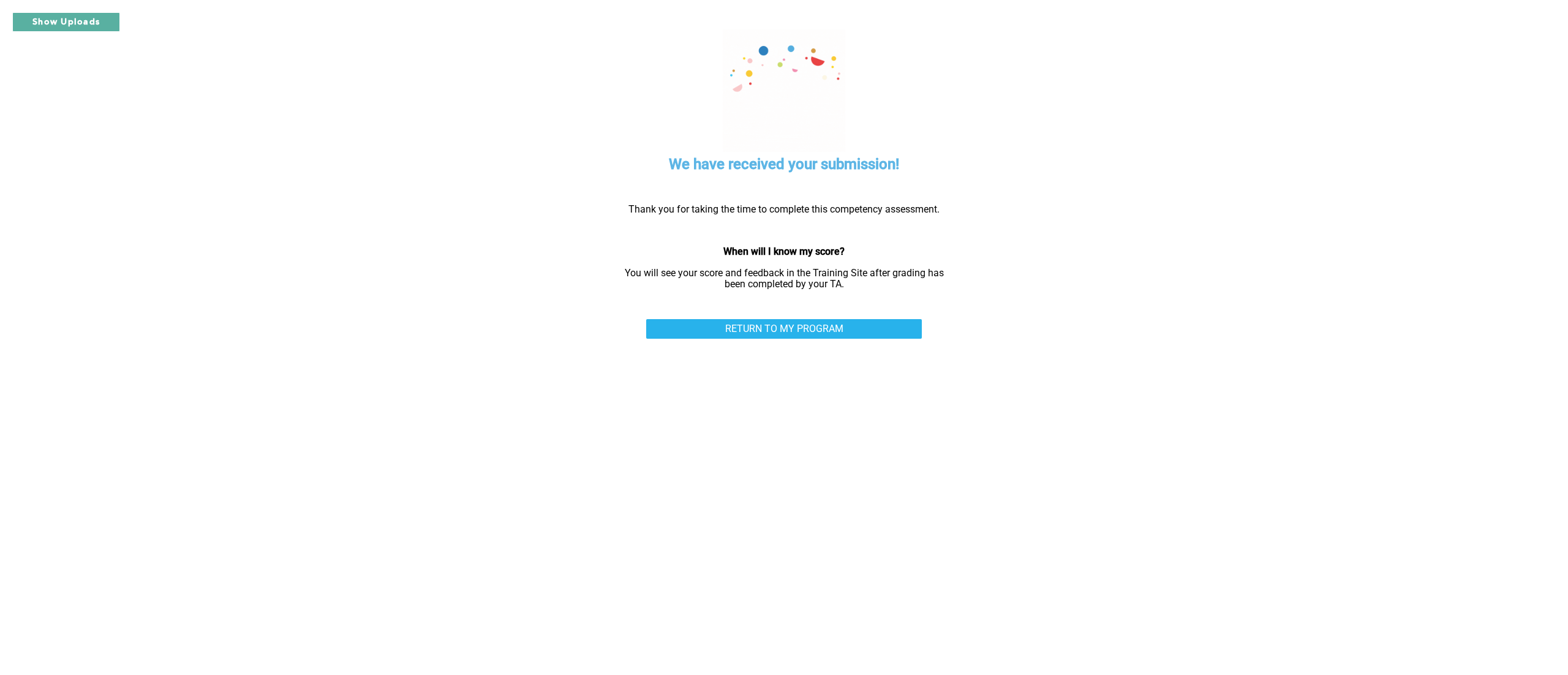
click at [1175, 56] on div "Show Uploads Upload Status x Question number: 1 File name: 4970544.mp4 Uploaded…" at bounding box center [784, 338] width 1568 height 675
click at [693, 322] on link "RETURN TO MY PROGRAM" at bounding box center [783, 329] width 275 height 20
